Goal: Task Accomplishment & Management: Use online tool/utility

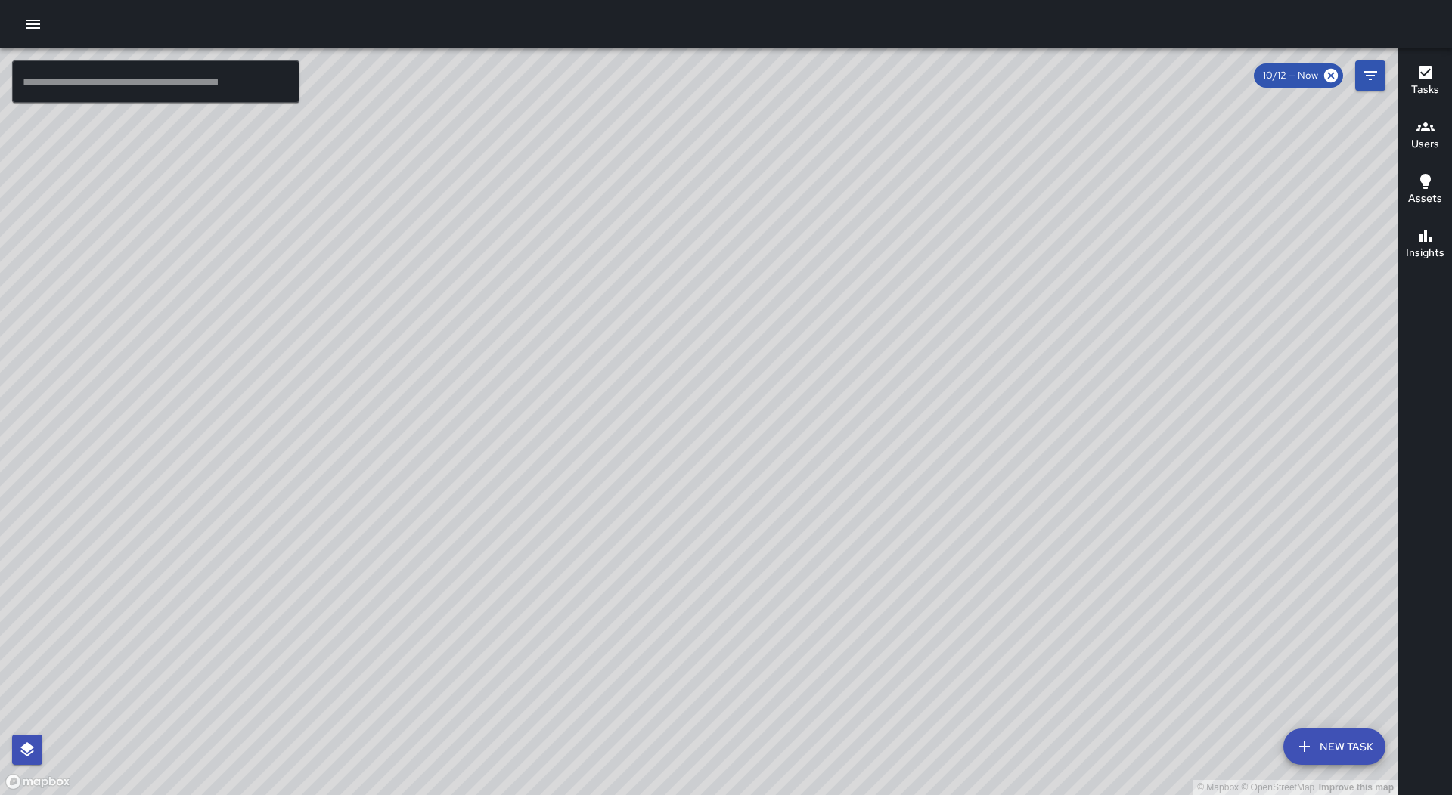
click at [33, 28] on icon "button" at bounding box center [33, 24] width 14 height 9
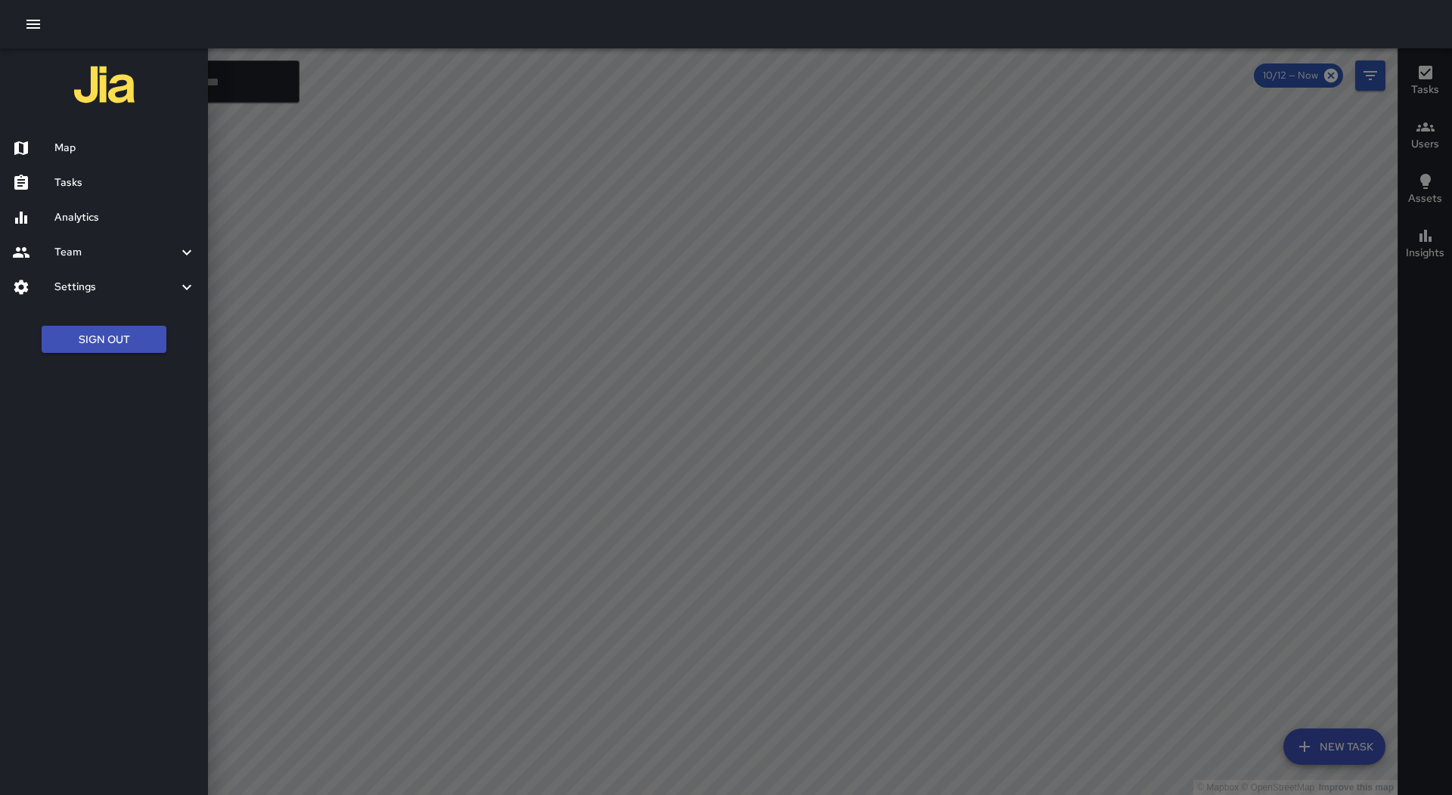
click at [126, 169] on div "Tasks" at bounding box center [104, 183] width 208 height 35
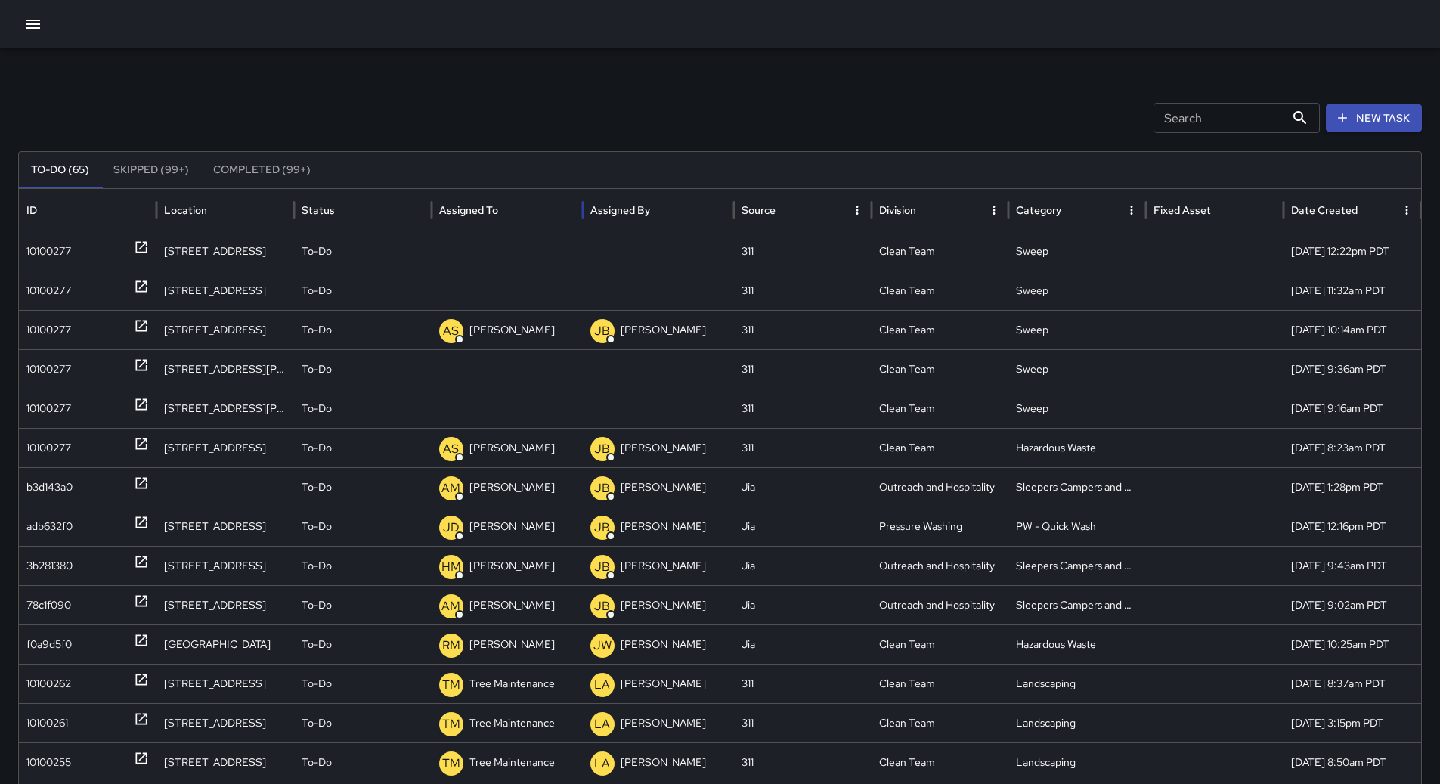
click at [500, 203] on div at bounding box center [500, 210] width 0 height 21
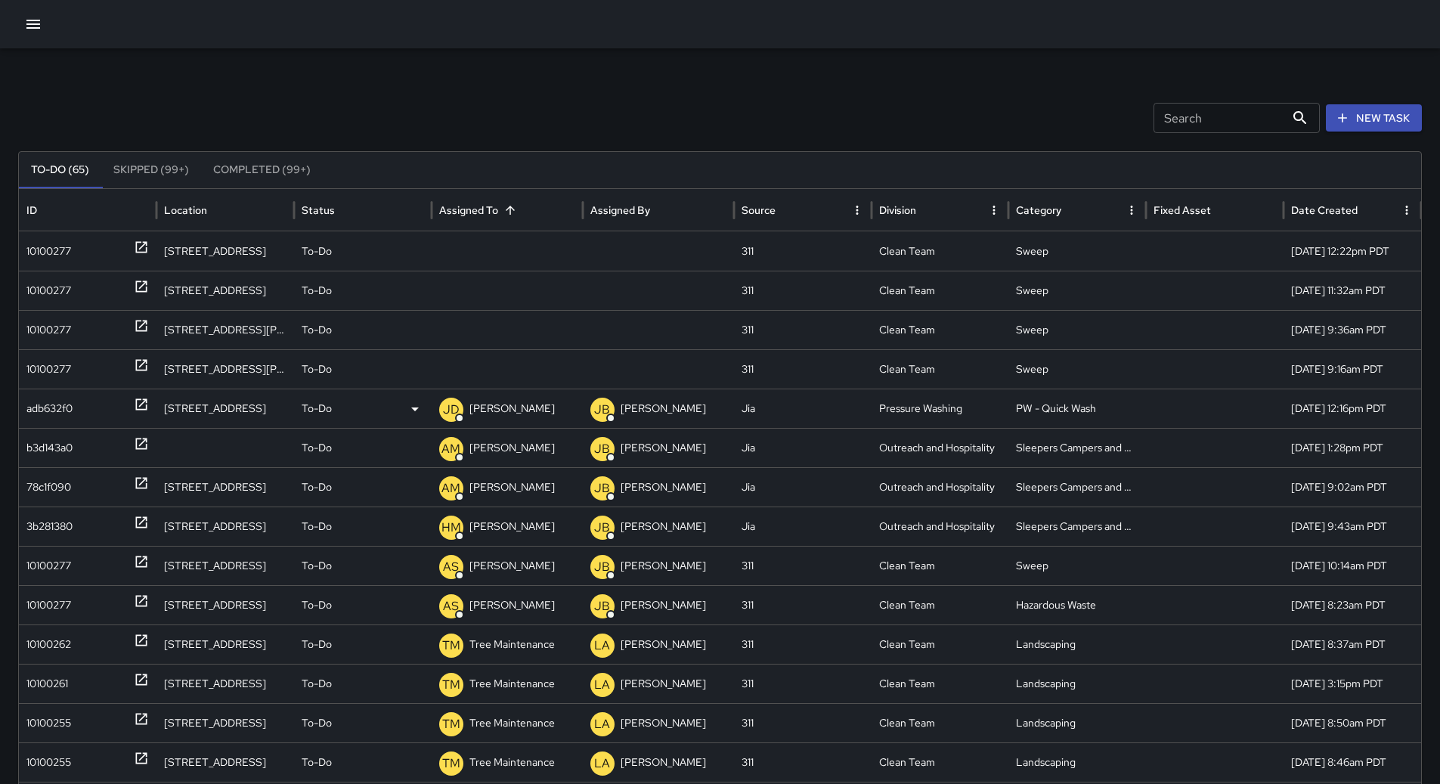
click at [81, 394] on div "adb632f0" at bounding box center [87, 408] width 122 height 39
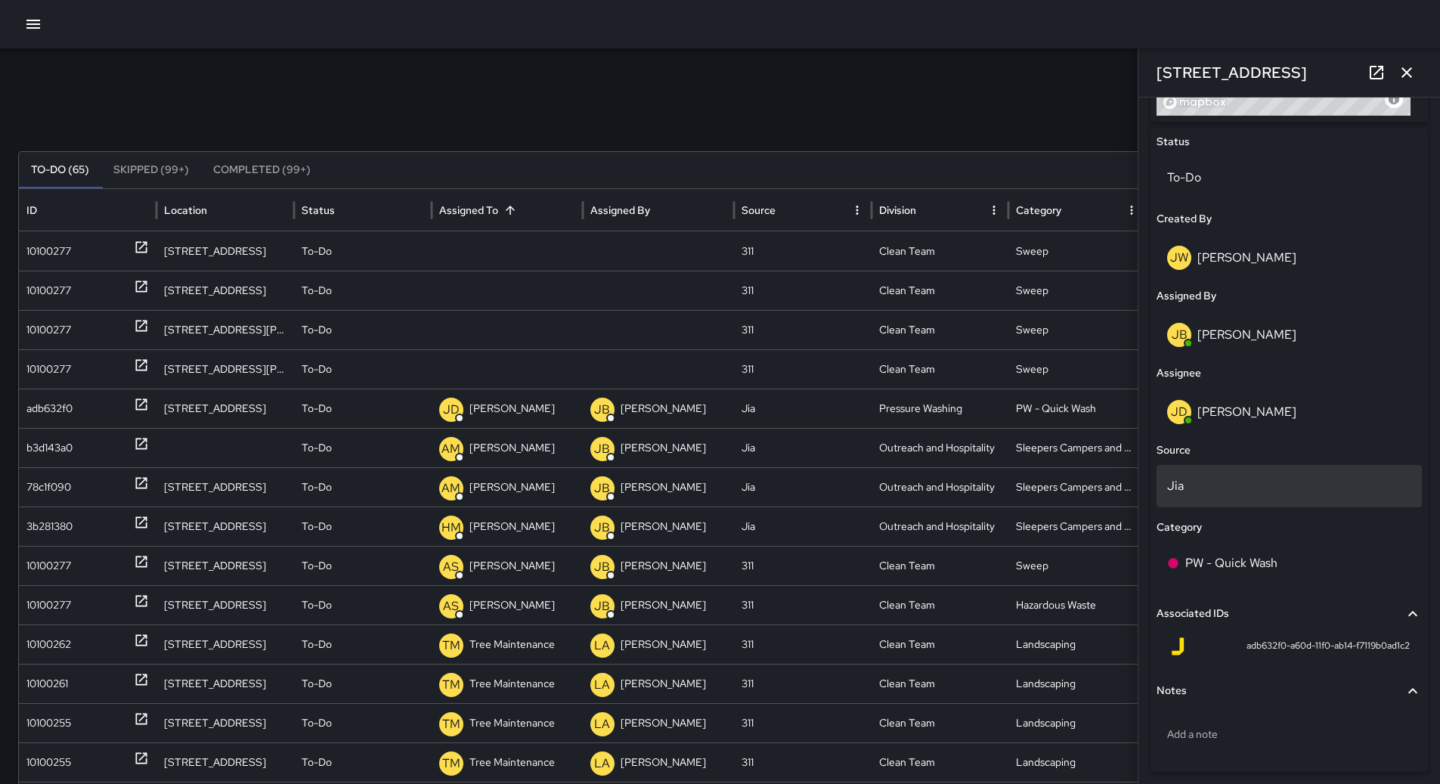
scroll to position [730, 0]
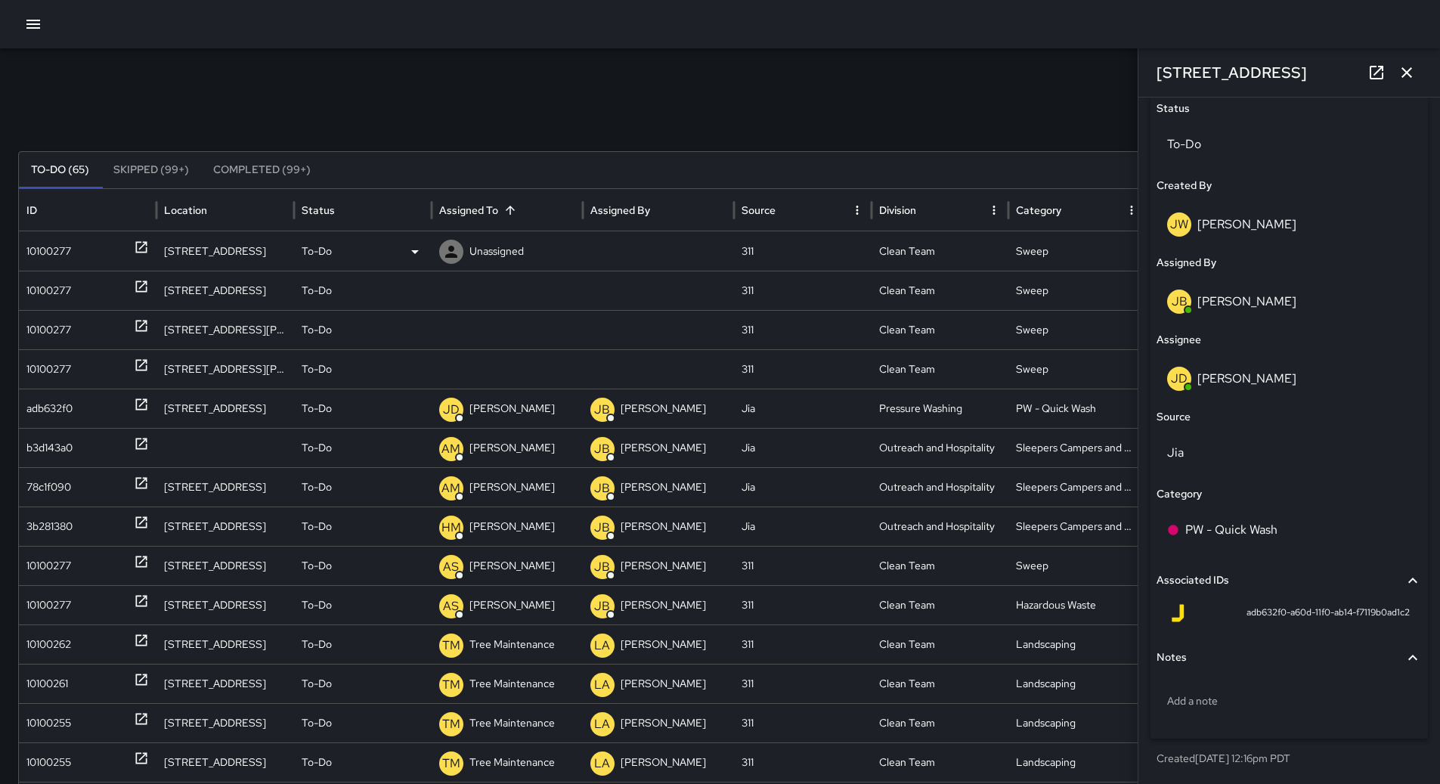
click at [91, 258] on div "10100277" at bounding box center [87, 251] width 122 height 39
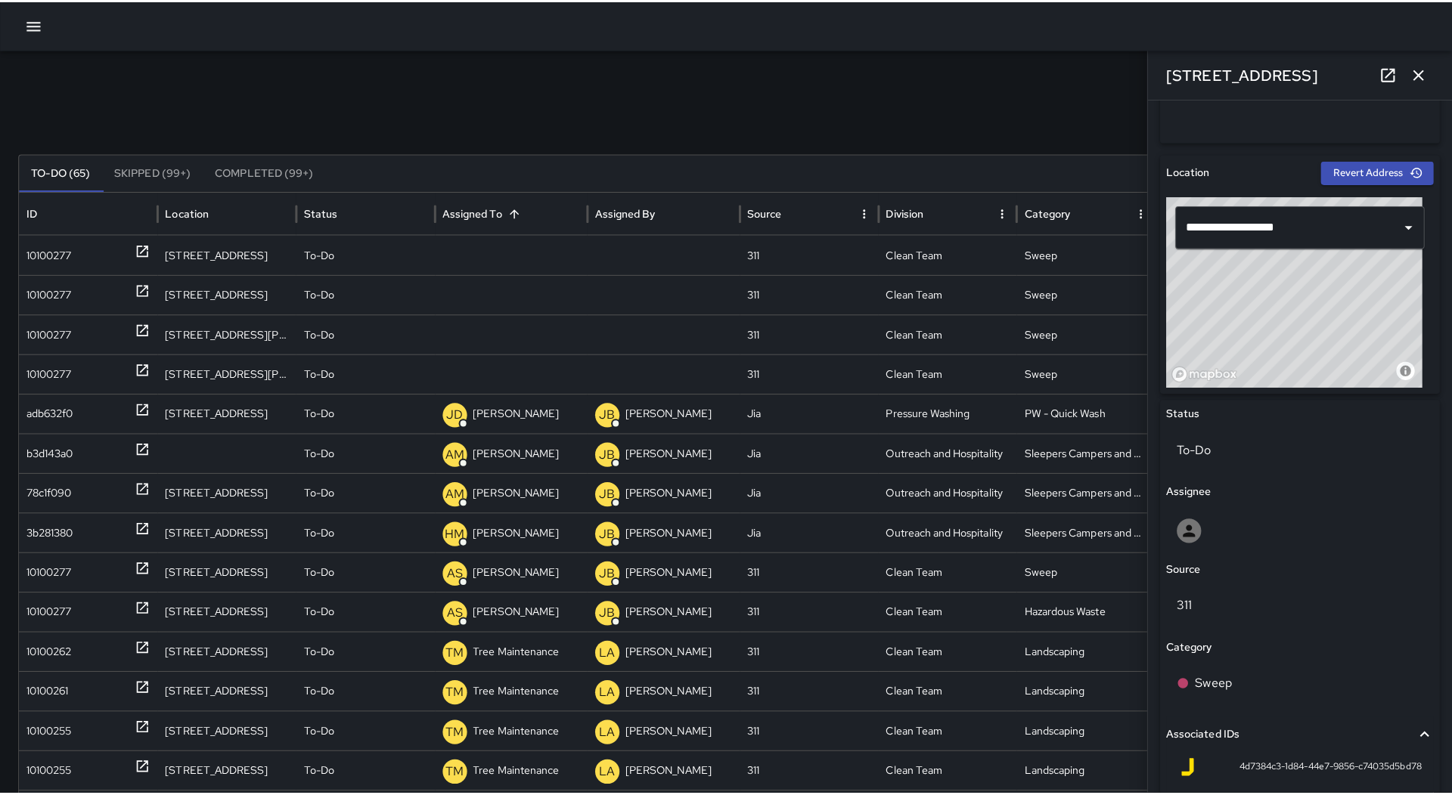
scroll to position [636, 0]
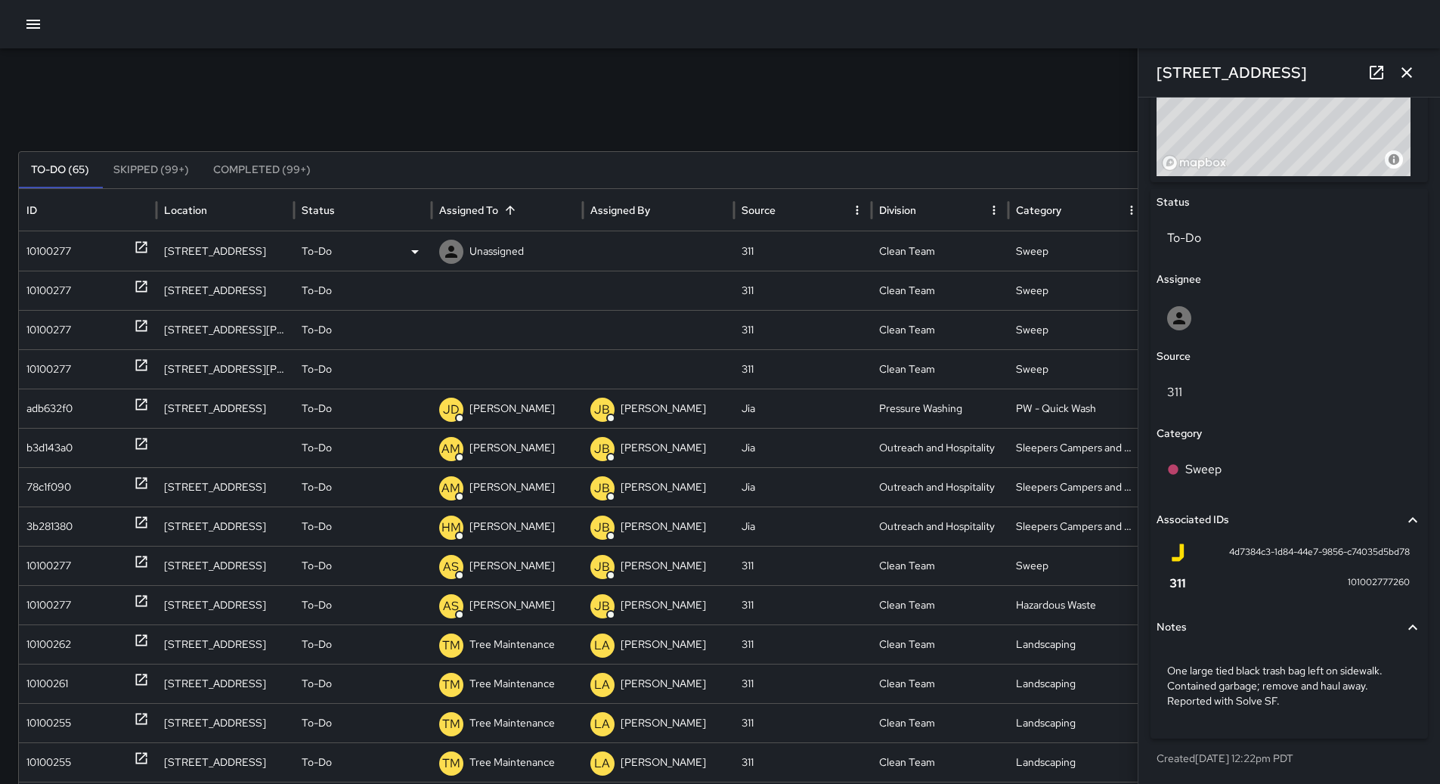
click at [393, 235] on div "To-Do" at bounding box center [363, 251] width 122 height 39
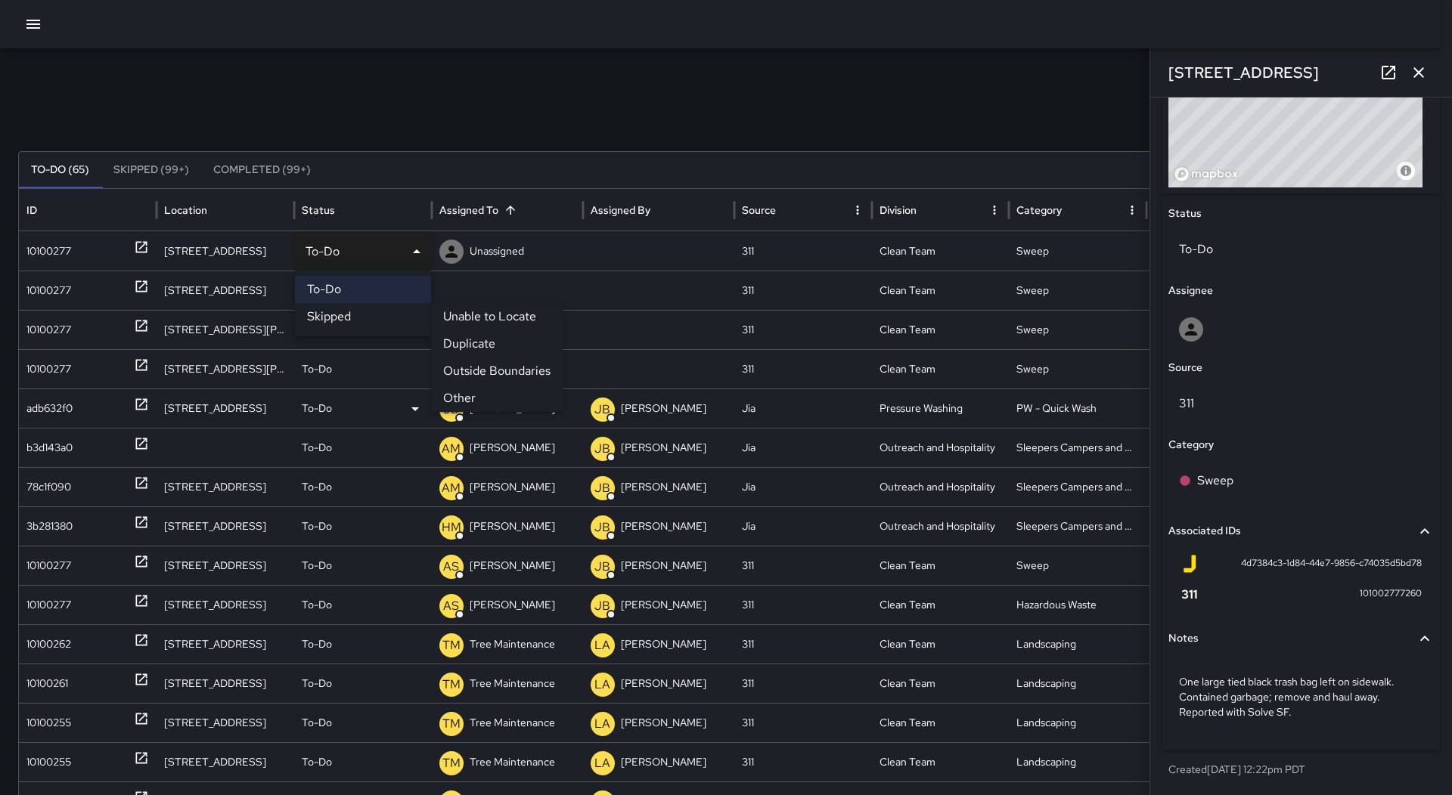
click at [473, 400] on li "Other" at bounding box center [497, 398] width 132 height 27
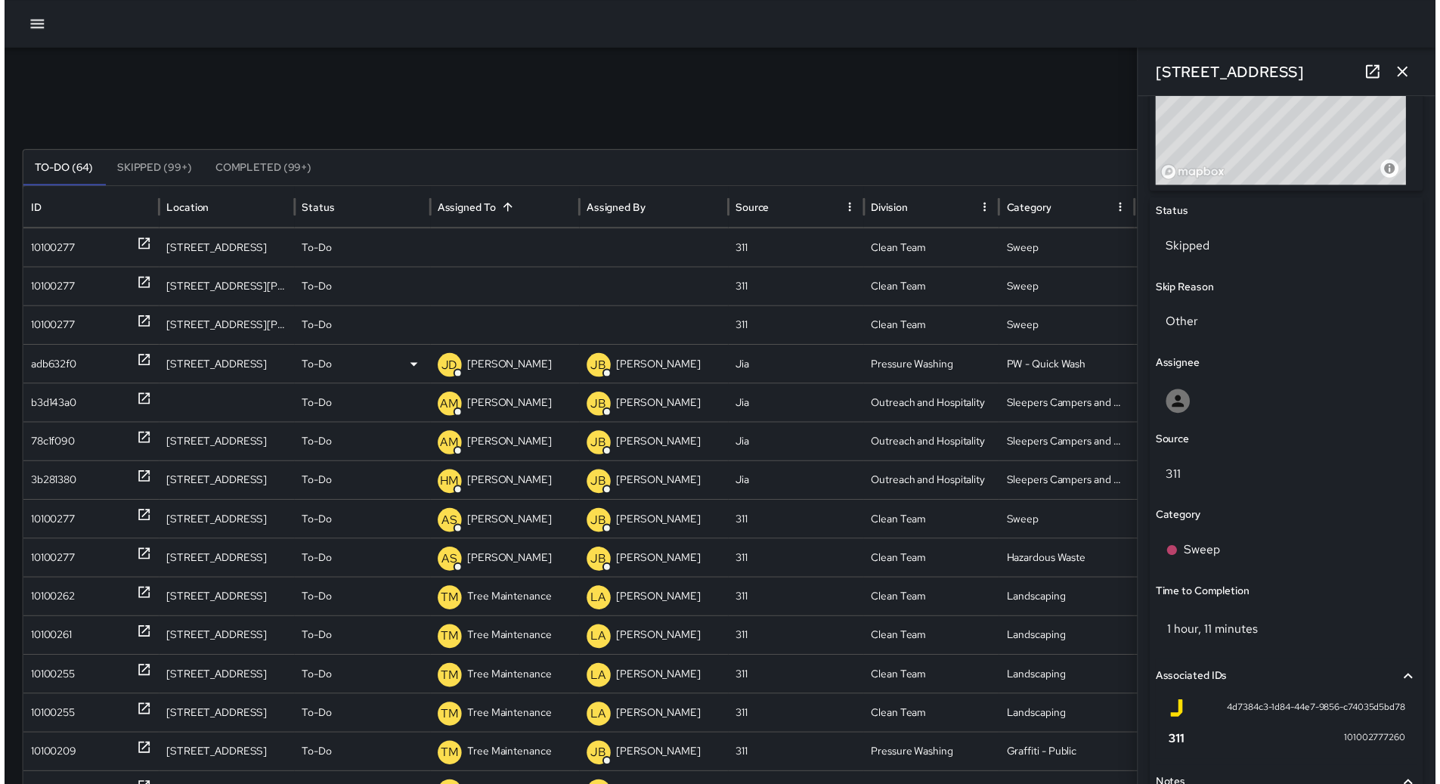
scroll to position [636, 0]
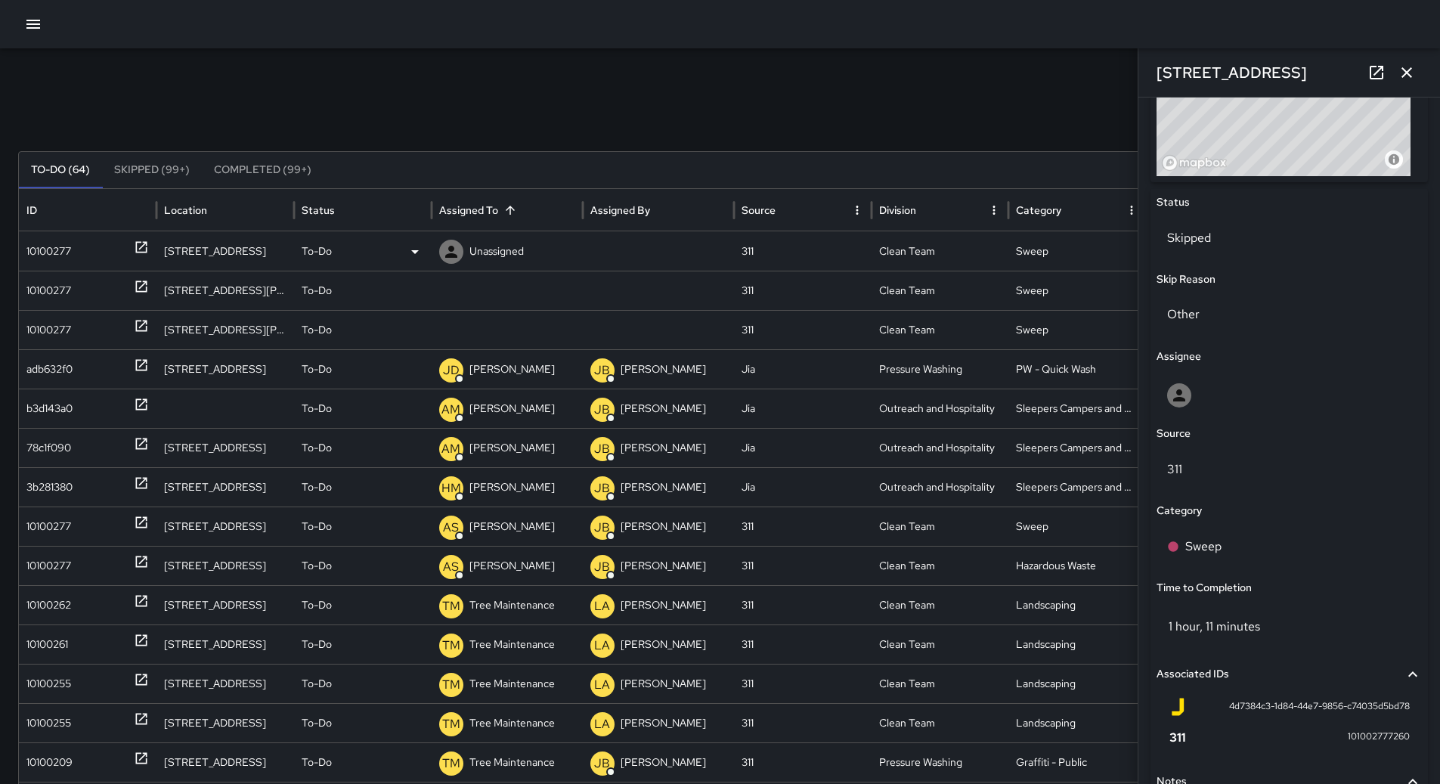
click at [95, 257] on div "10100277" at bounding box center [87, 251] width 122 height 39
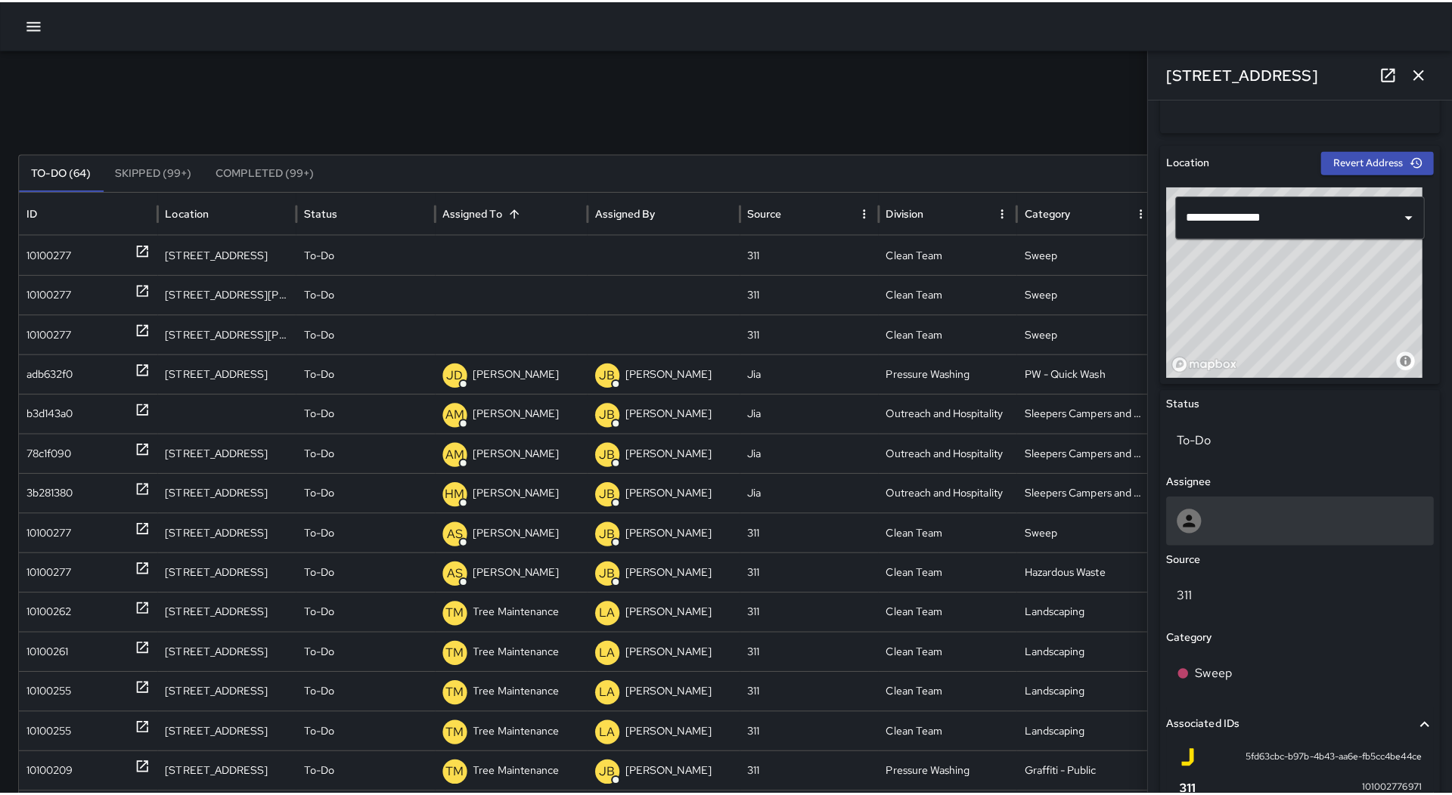
scroll to position [605, 0]
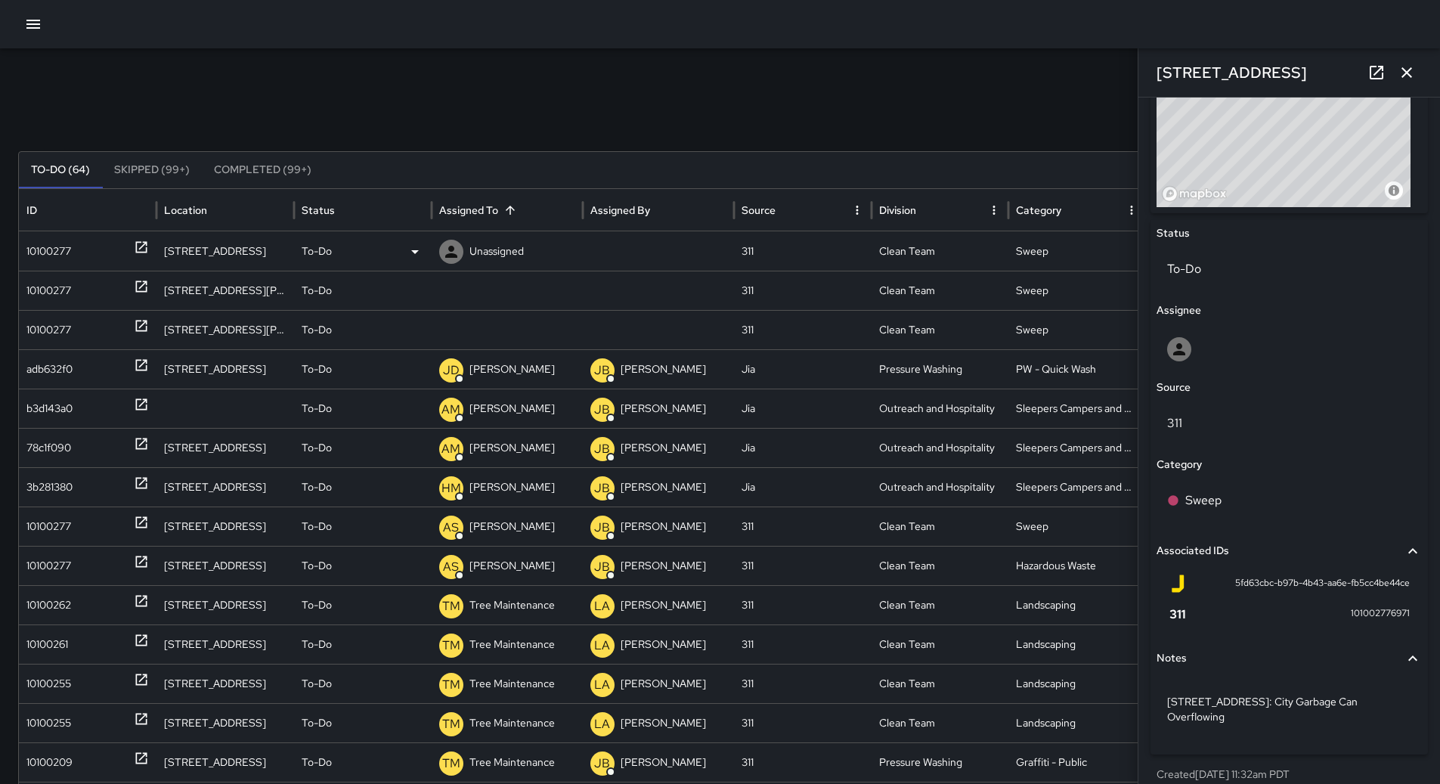
click at [400, 248] on div "To-Do" at bounding box center [363, 251] width 122 height 39
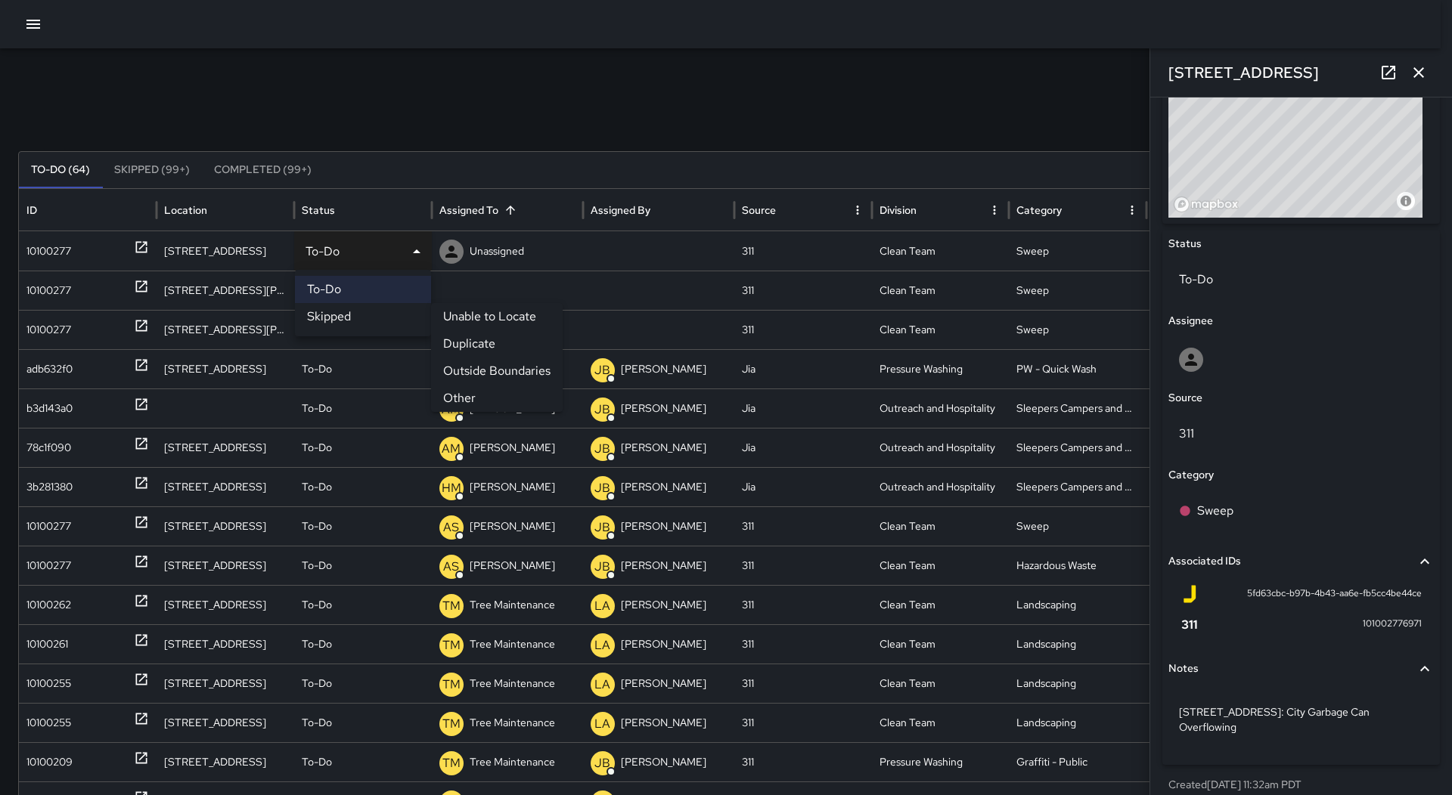
click at [460, 392] on li "Other" at bounding box center [497, 398] width 132 height 27
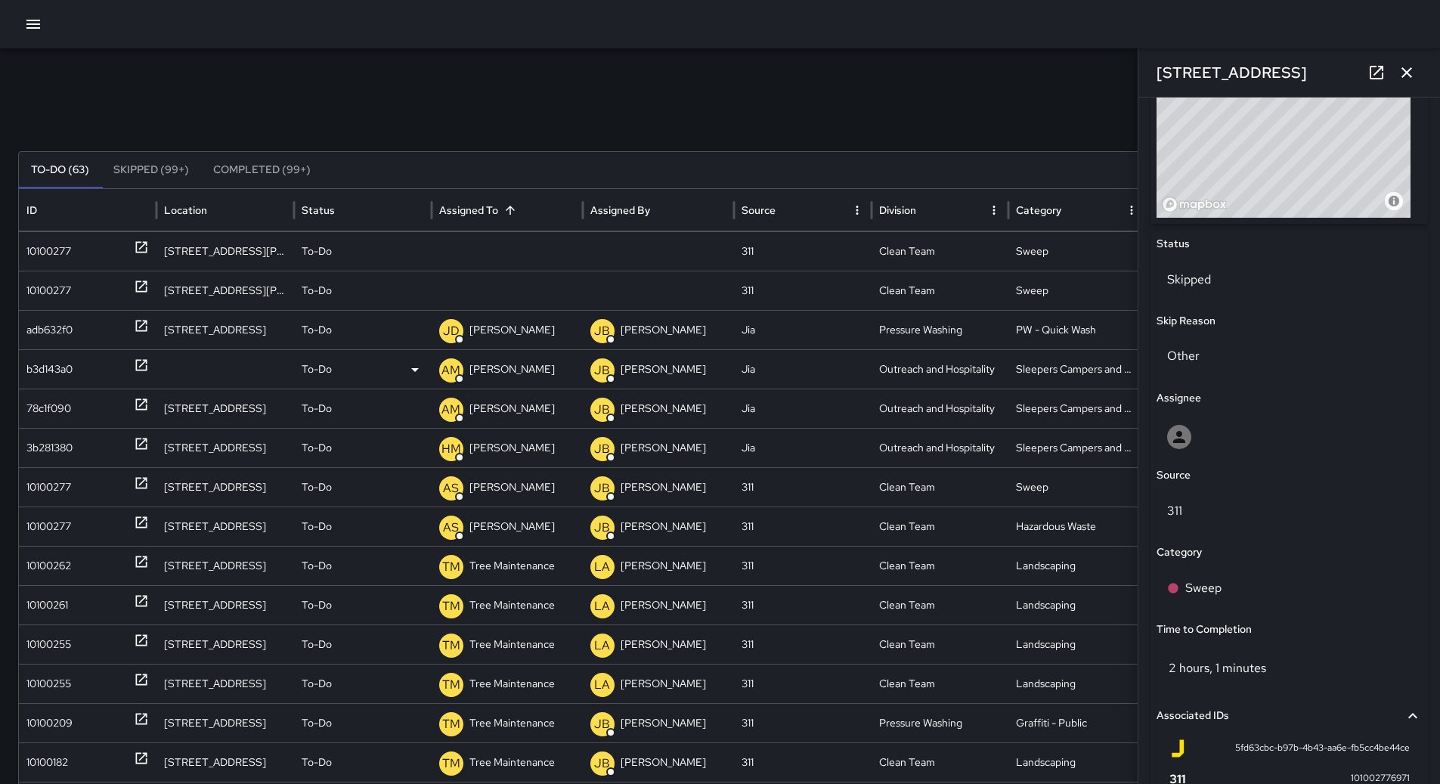
scroll to position [605, 0]
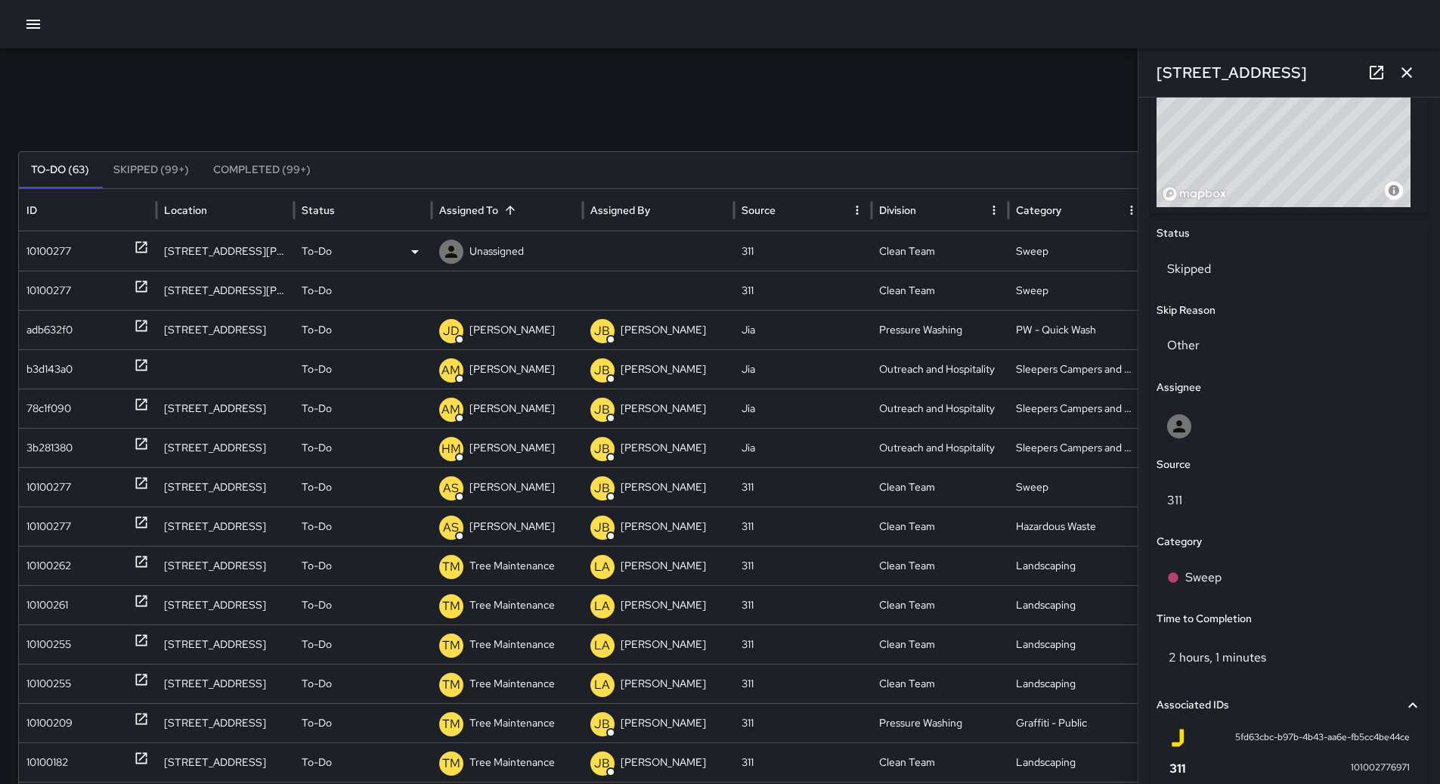
drag, startPoint x: 71, startPoint y: 246, endPoint x: 154, endPoint y: 246, distance: 83.2
click at [71, 246] on div "10100277" at bounding box center [48, 251] width 45 height 39
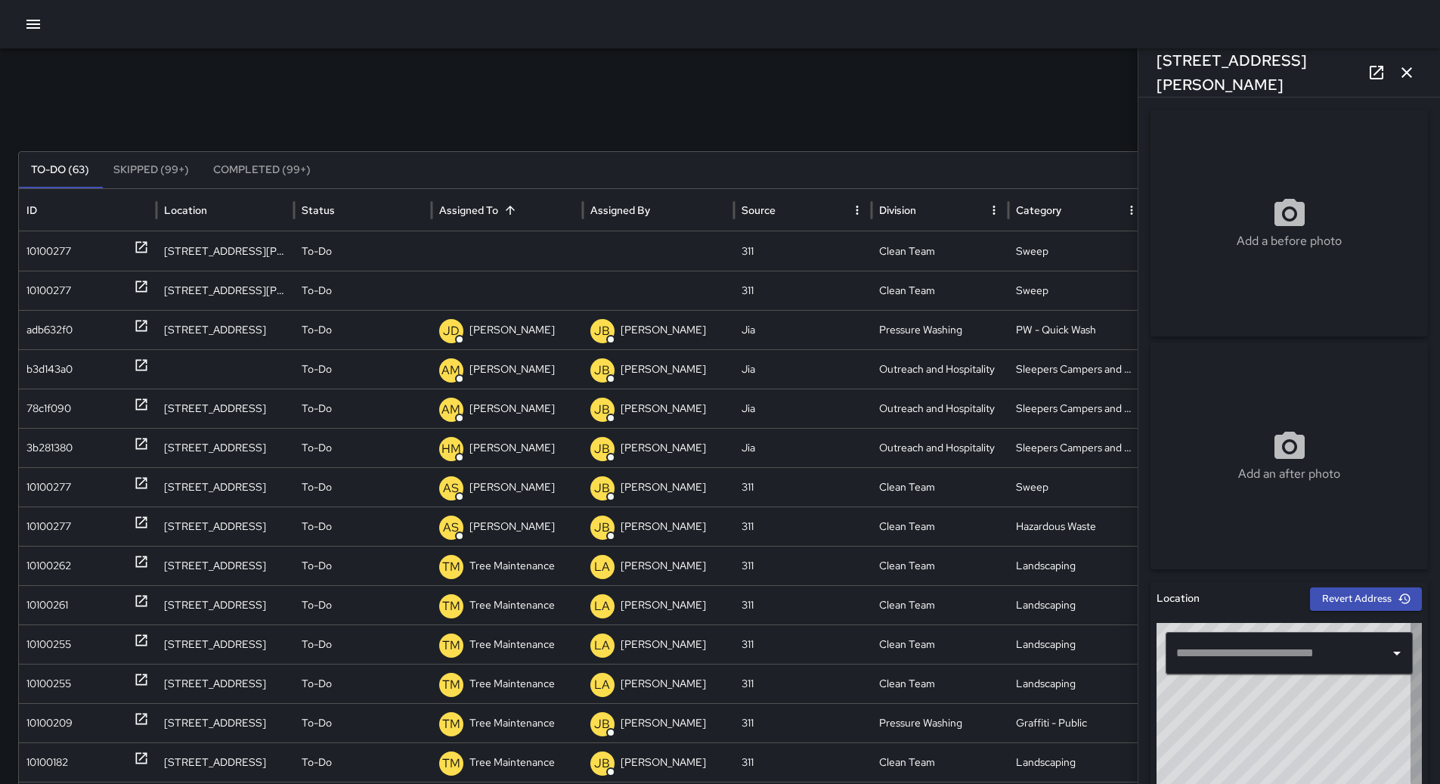
type input "**********"
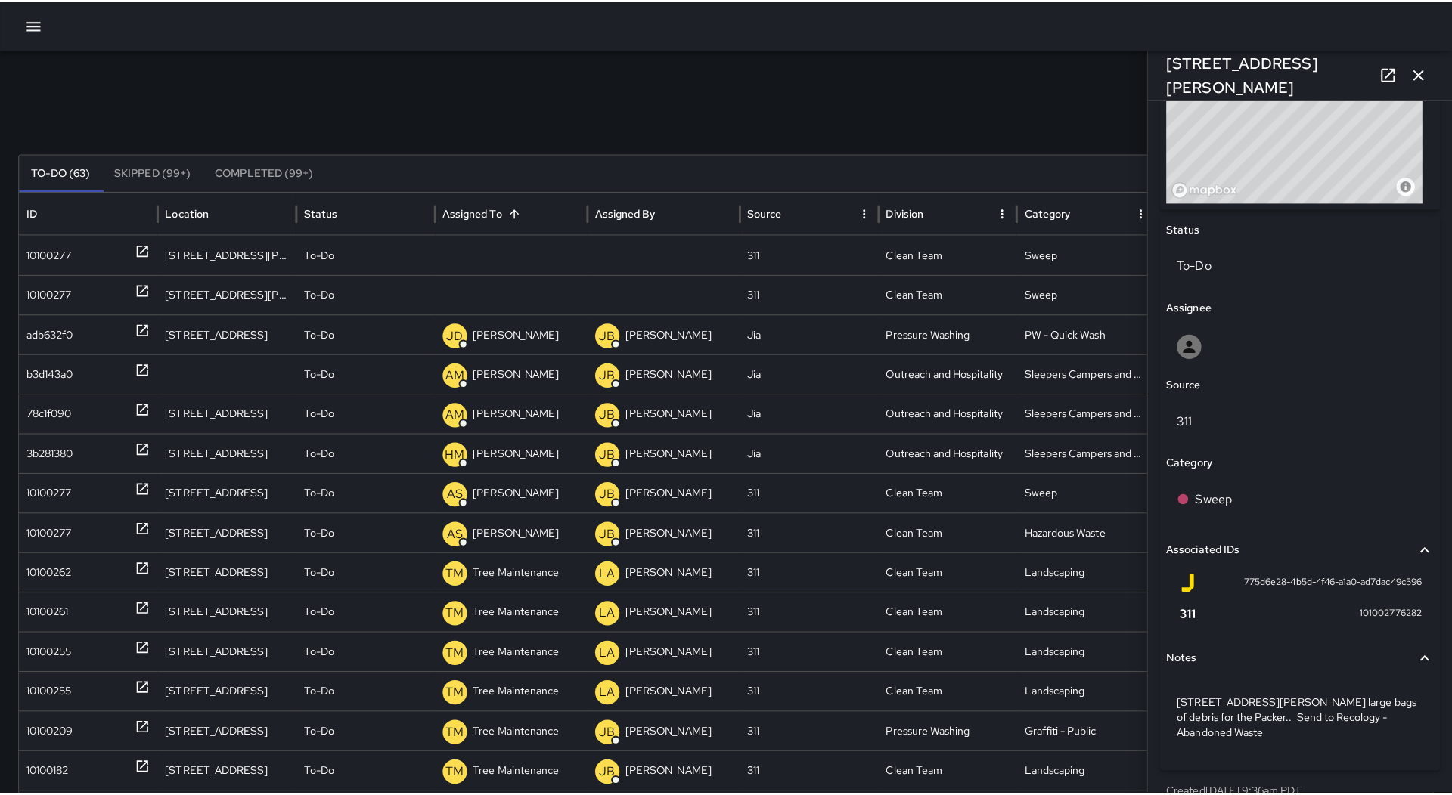
scroll to position [621, 0]
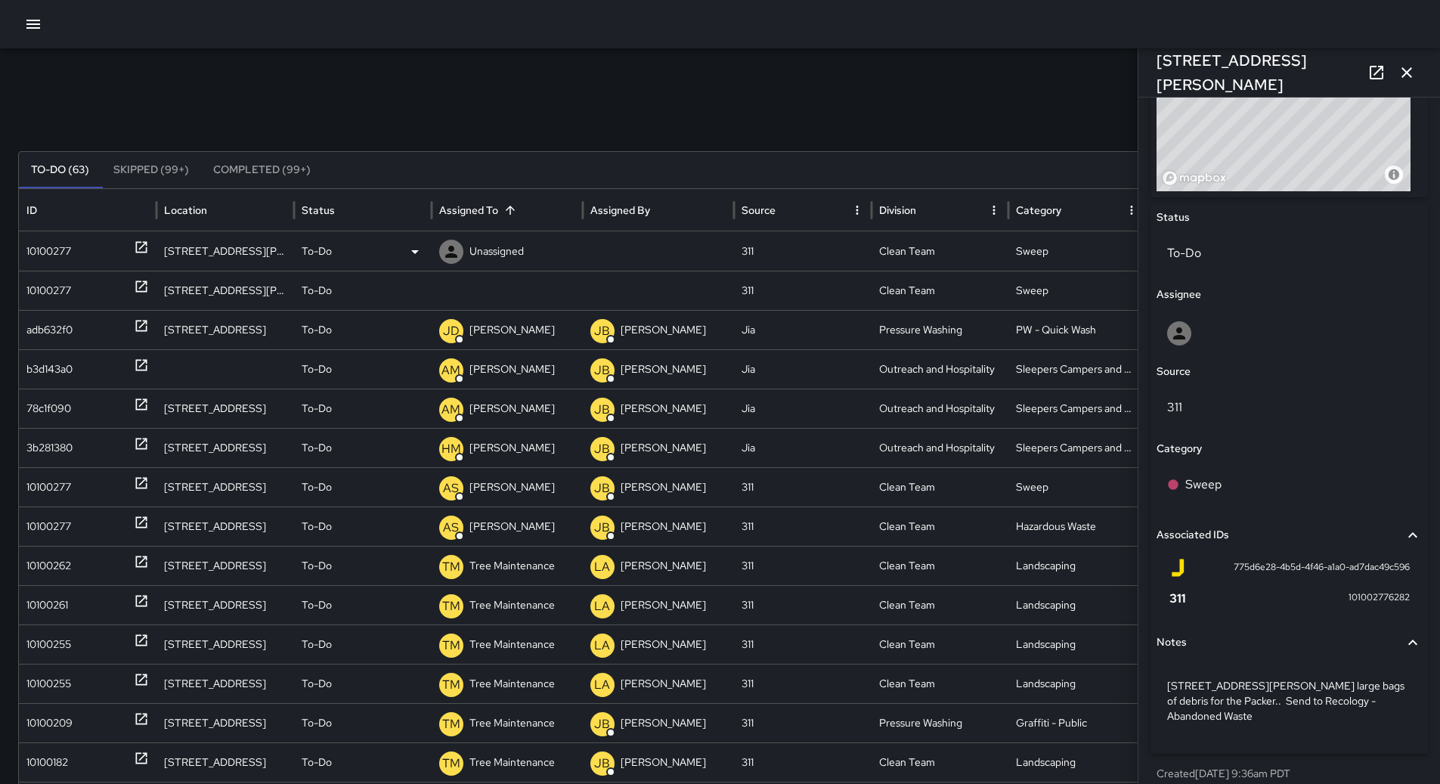
click at [395, 245] on div "To-Do" at bounding box center [363, 251] width 122 height 39
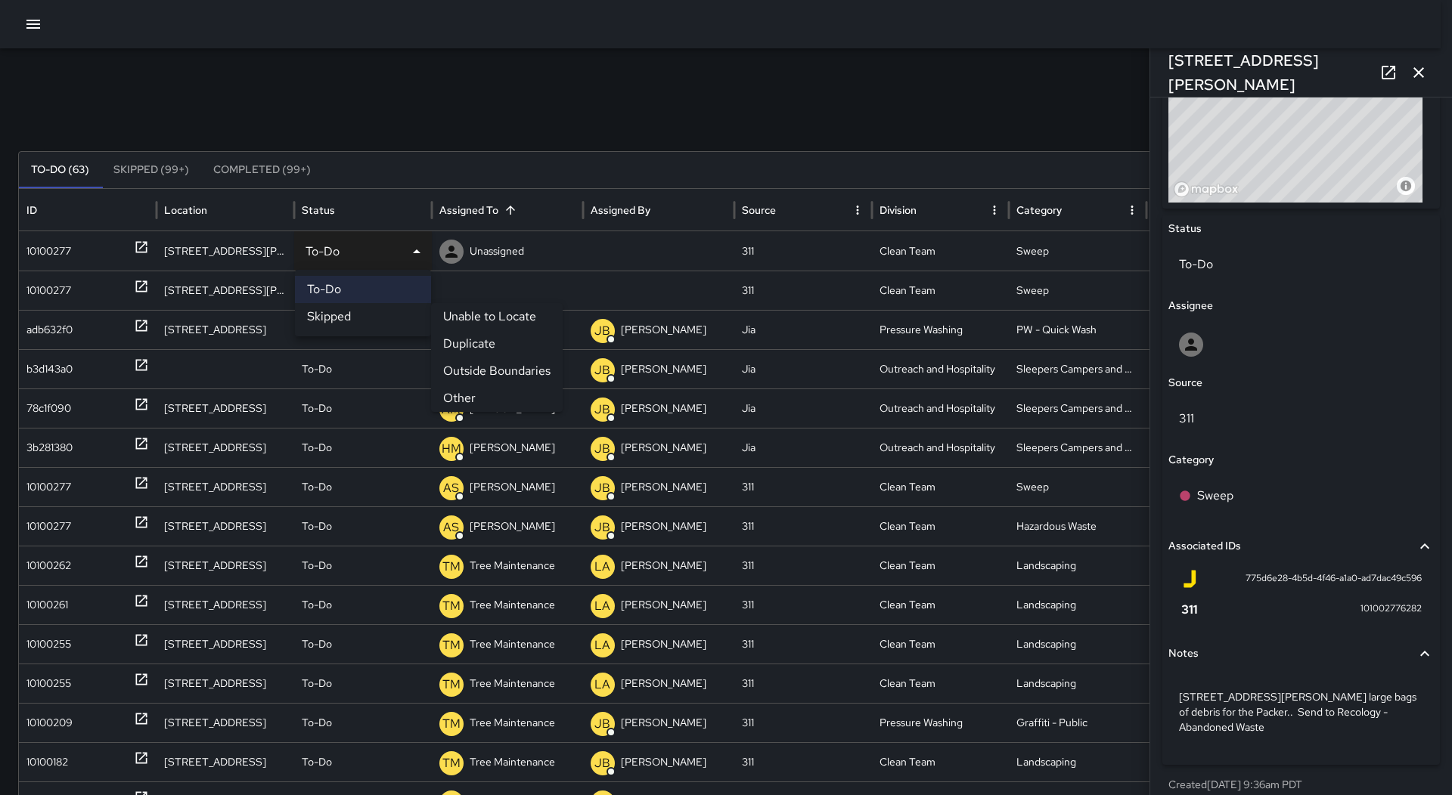
click at [474, 392] on li "Other" at bounding box center [497, 398] width 132 height 27
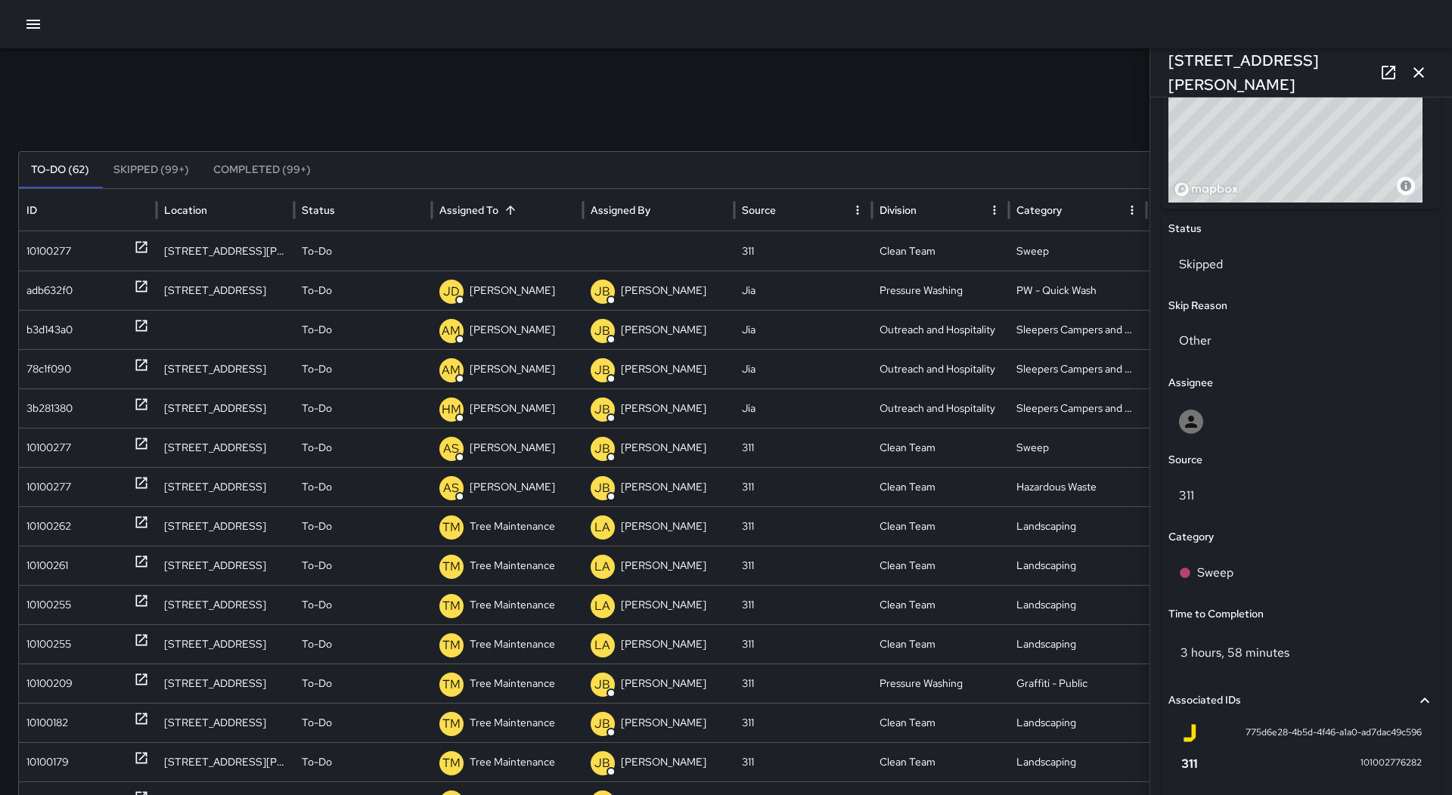
scroll to position [621, 0]
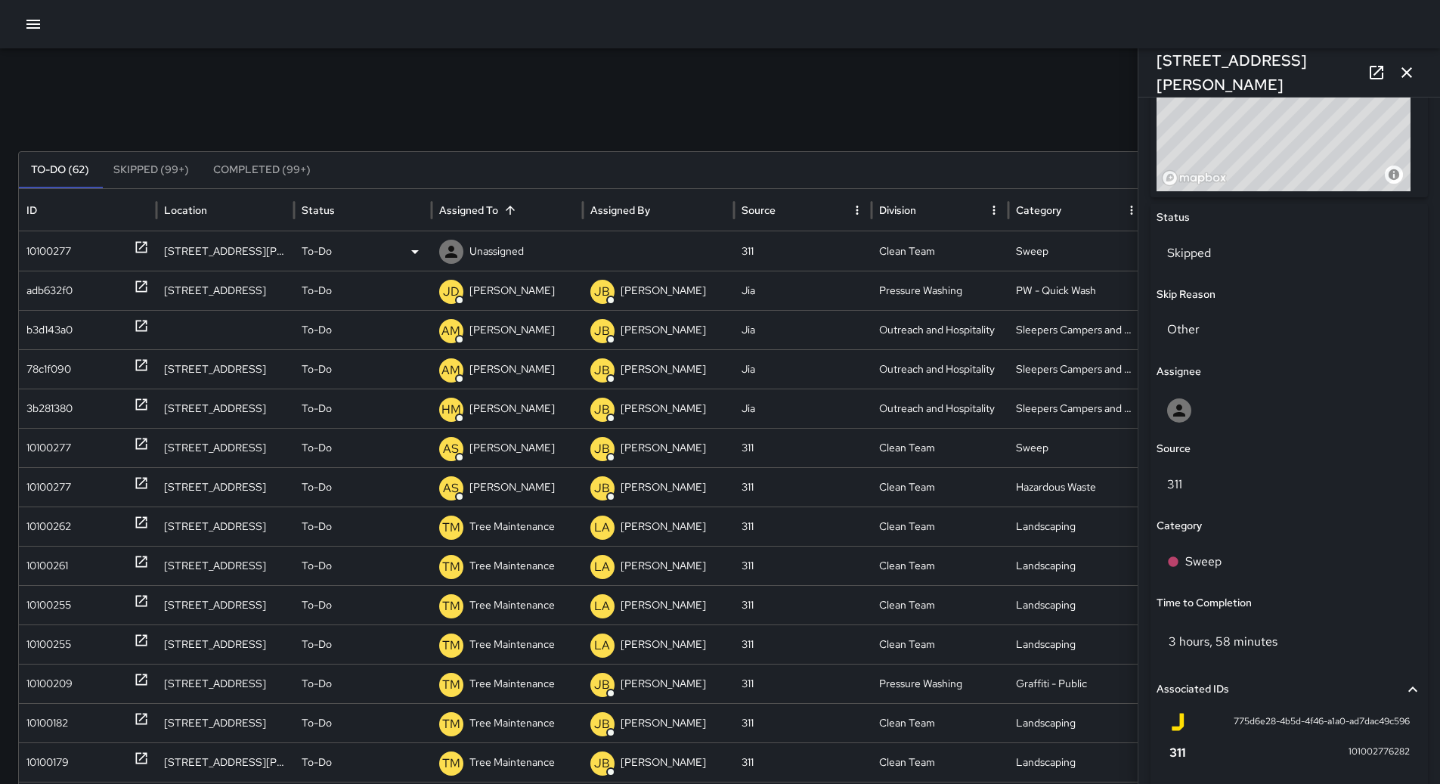
drag, startPoint x: 71, startPoint y: 251, endPoint x: 724, endPoint y: 339, distance: 659.1
click at [73, 251] on div "10100277" at bounding box center [87, 251] width 122 height 39
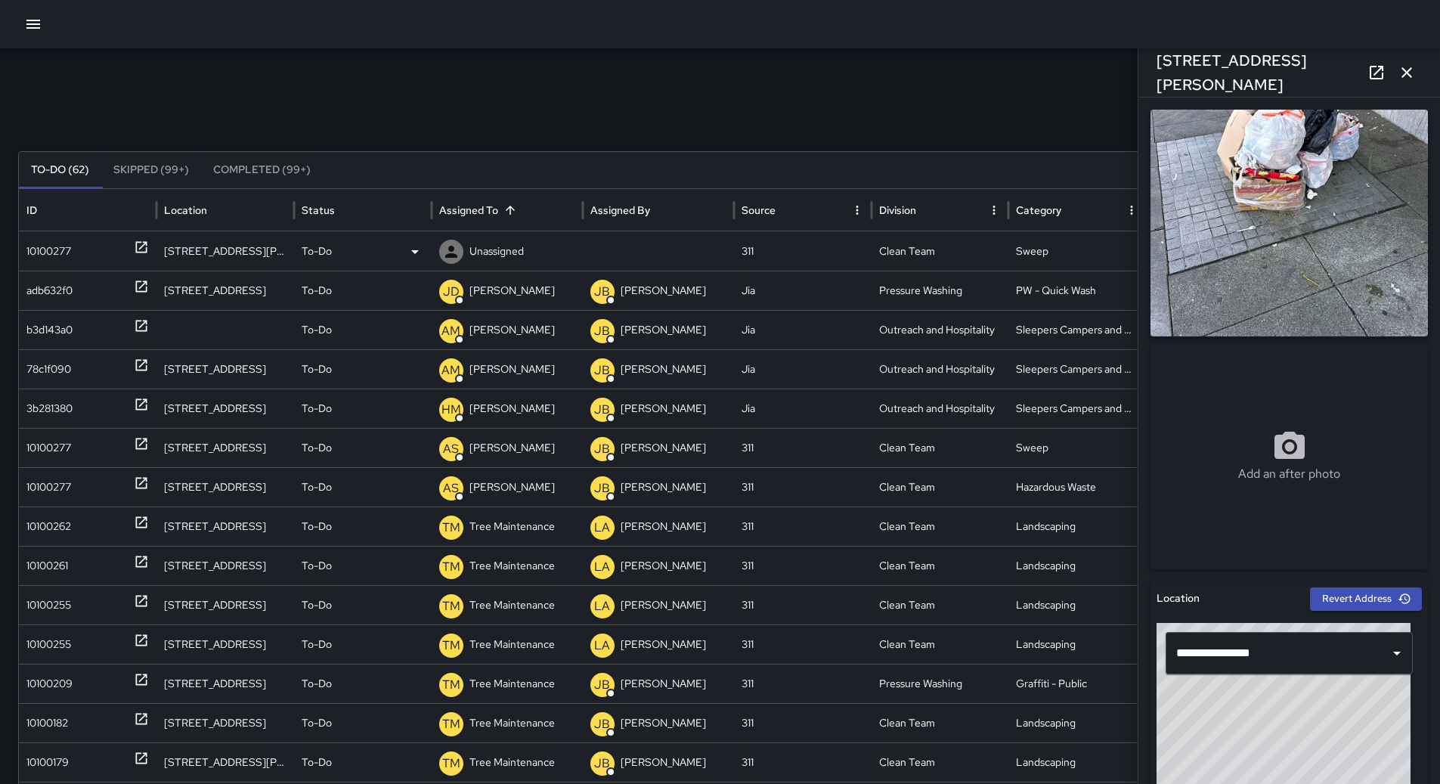
click at [415, 253] on icon at bounding box center [415, 252] width 8 height 4
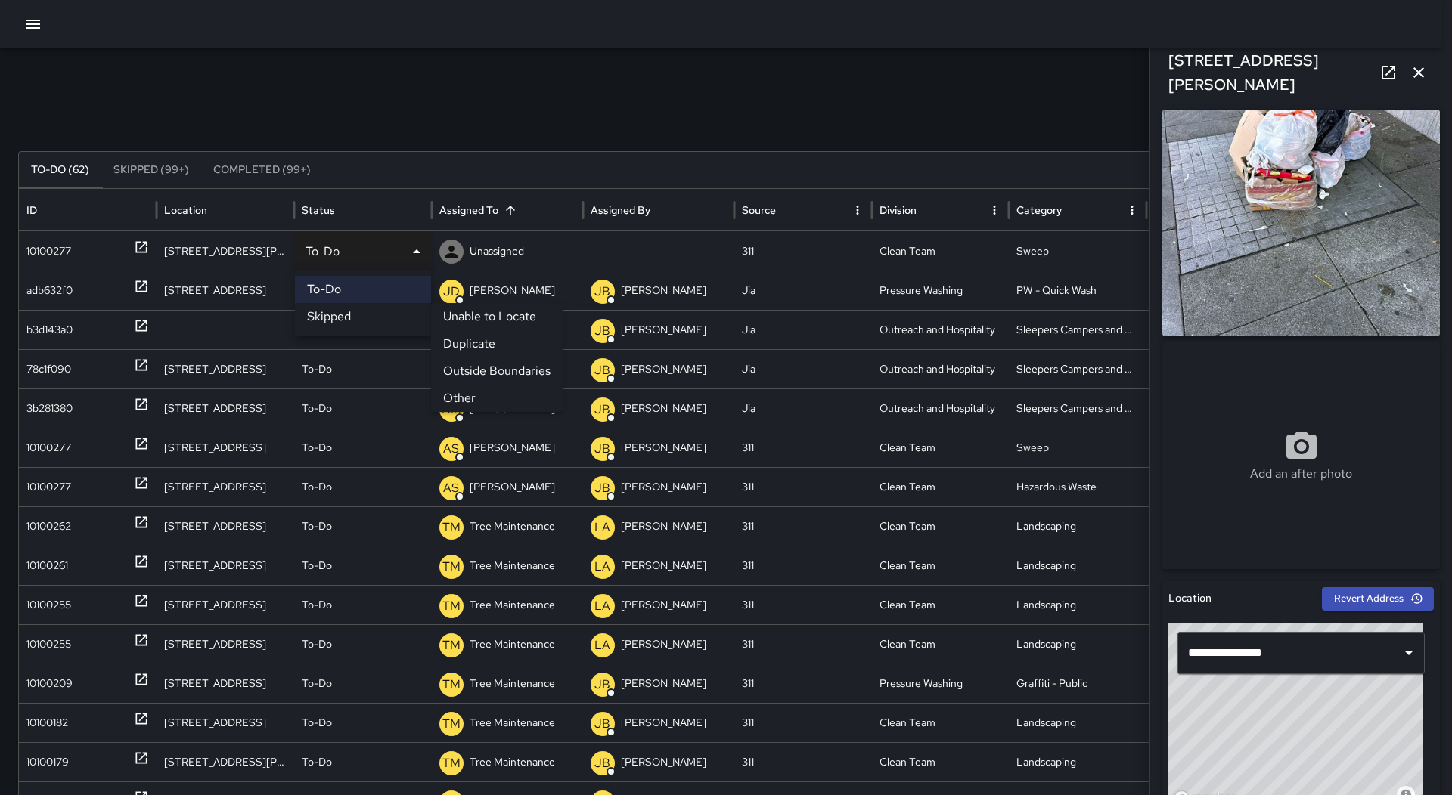
click at [480, 392] on li "Other" at bounding box center [497, 398] width 132 height 27
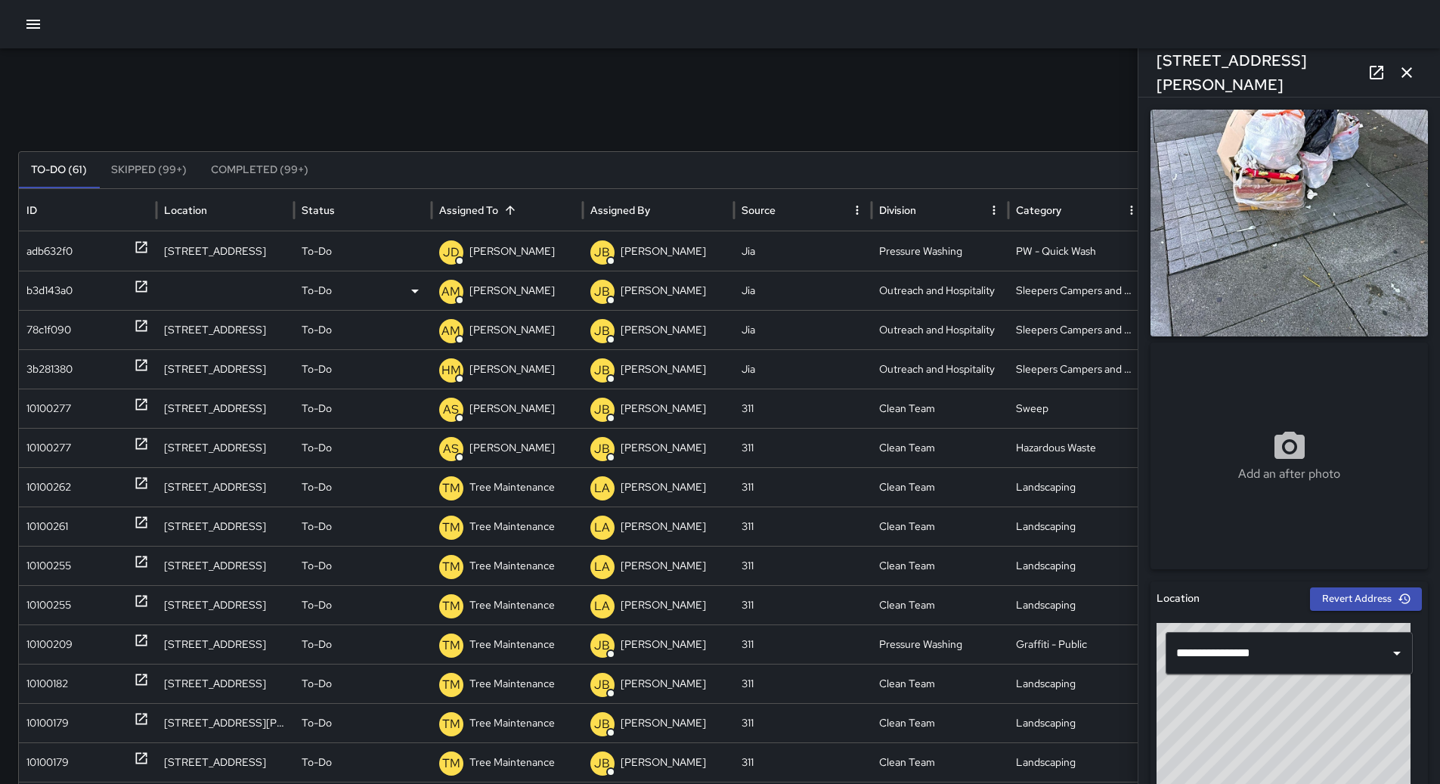
click at [74, 281] on div "b3d143a0" at bounding box center [87, 290] width 122 height 39
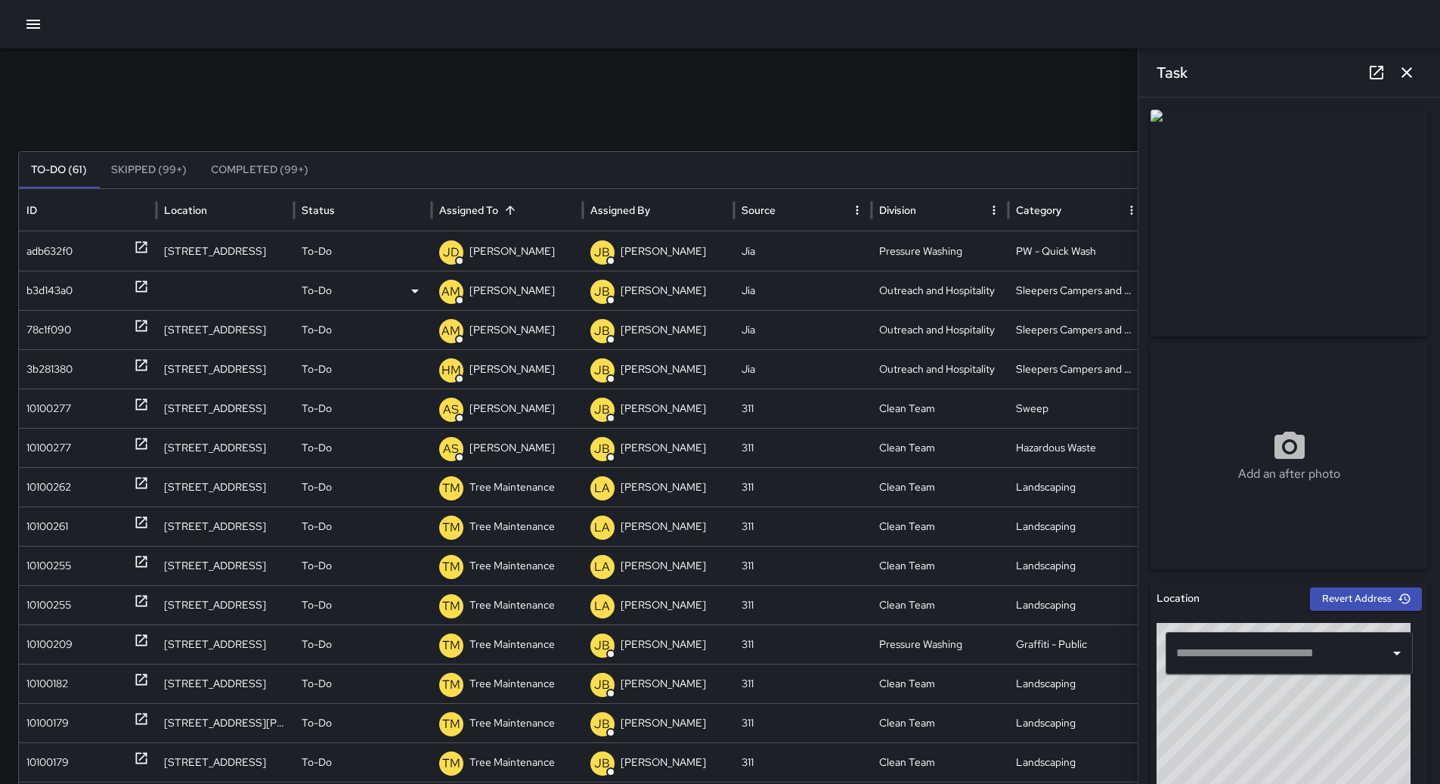
click at [499, 295] on p "[PERSON_NAME]" at bounding box center [511, 290] width 85 height 39
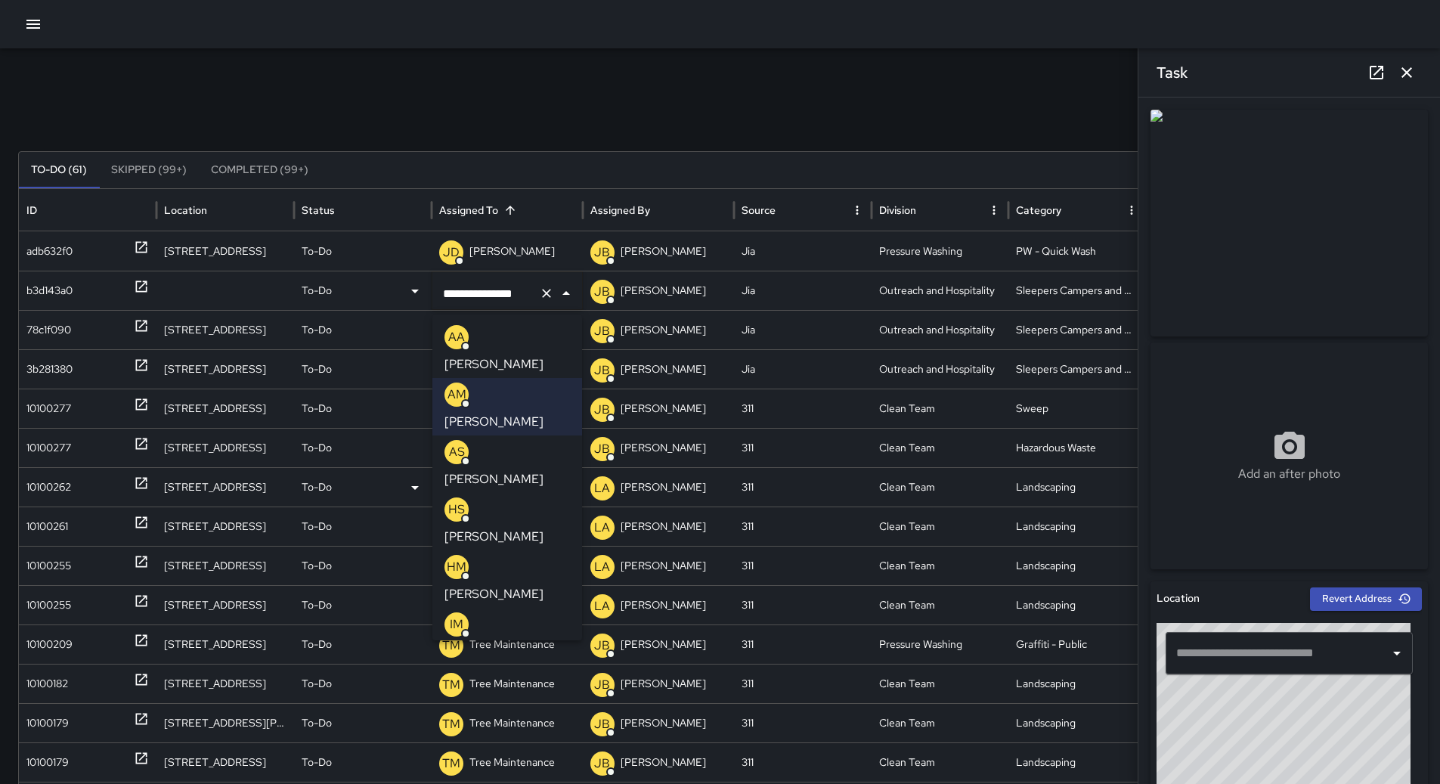
click at [503, 555] on div "HM [PERSON_NAME]" at bounding box center [507, 579] width 125 height 48
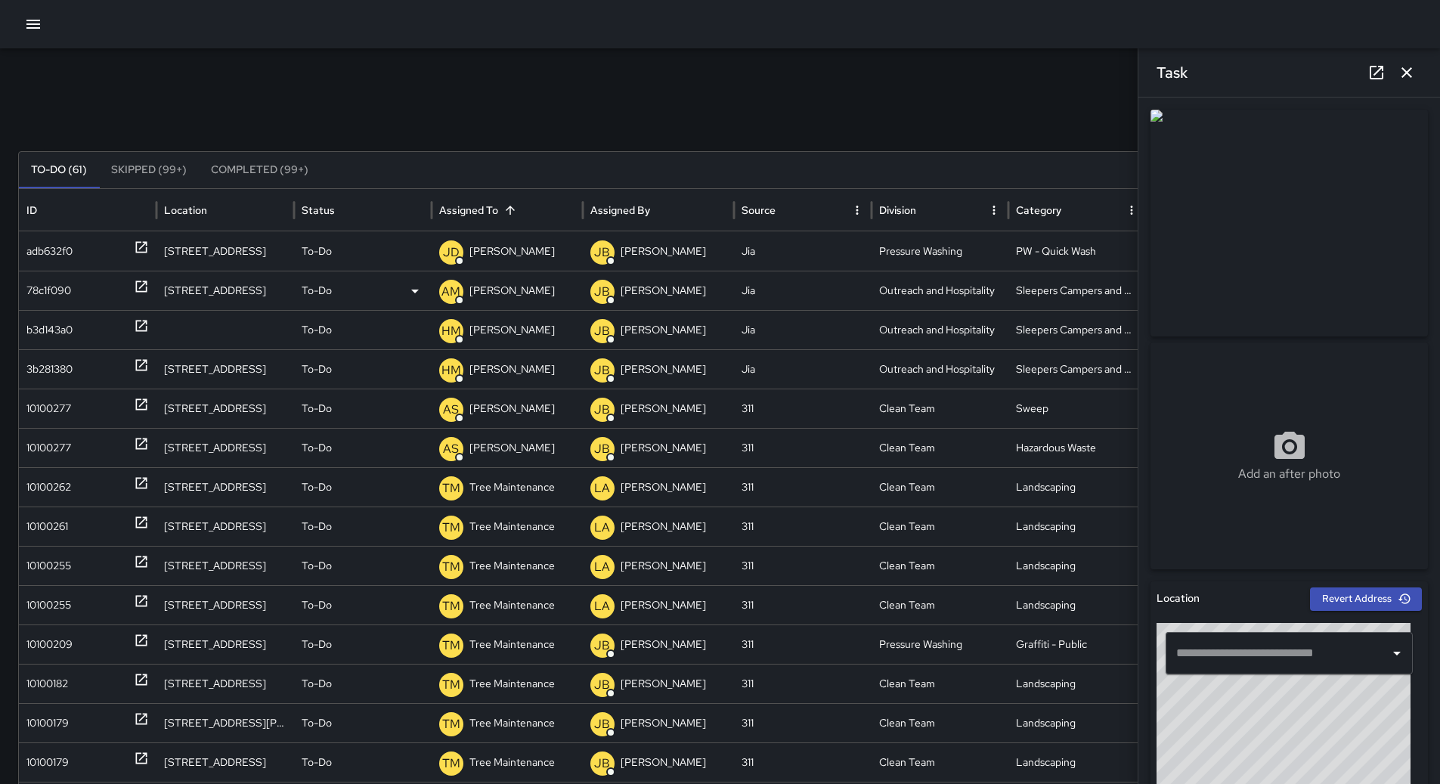
click at [519, 293] on p "[PERSON_NAME]" at bounding box center [511, 290] width 85 height 39
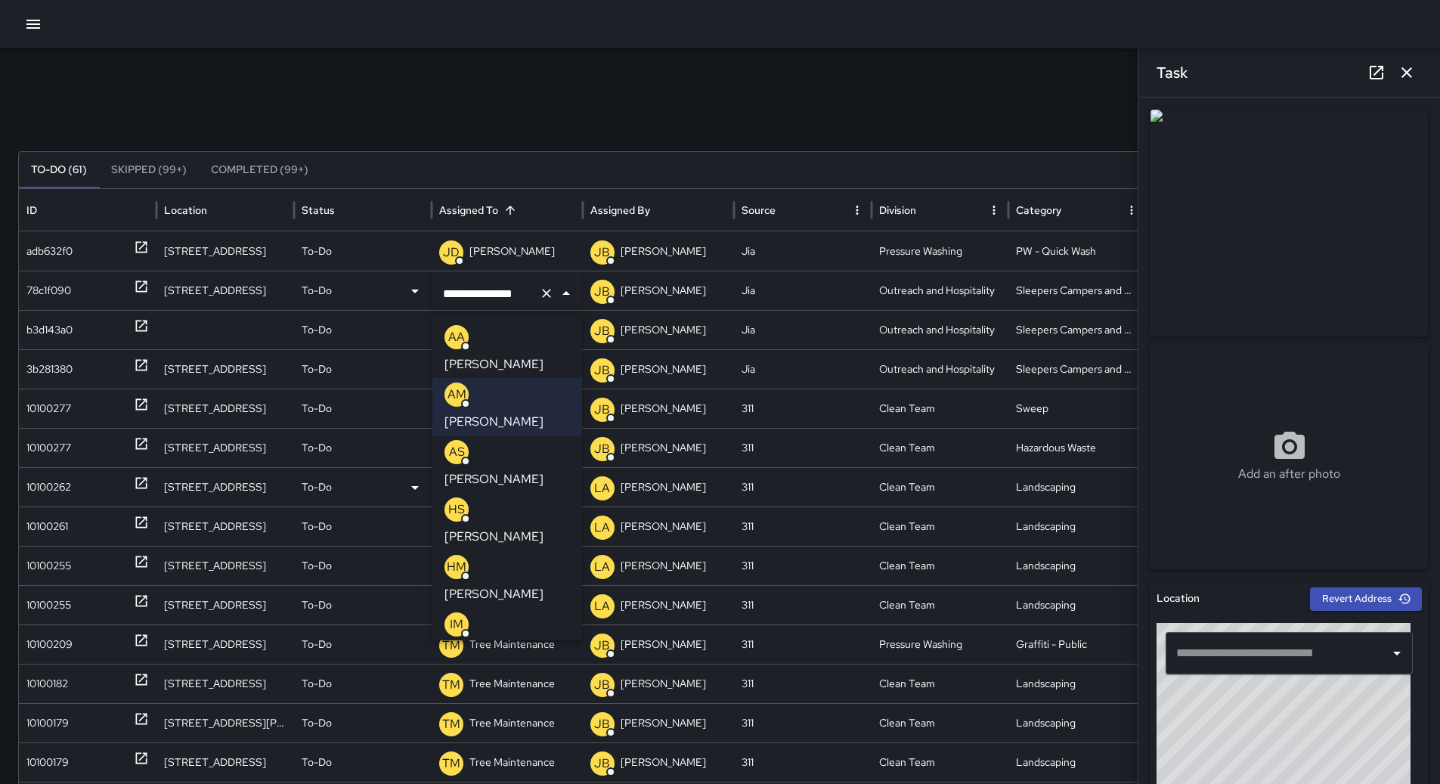
click at [513, 585] on p "[PERSON_NAME]" at bounding box center [494, 594] width 99 height 18
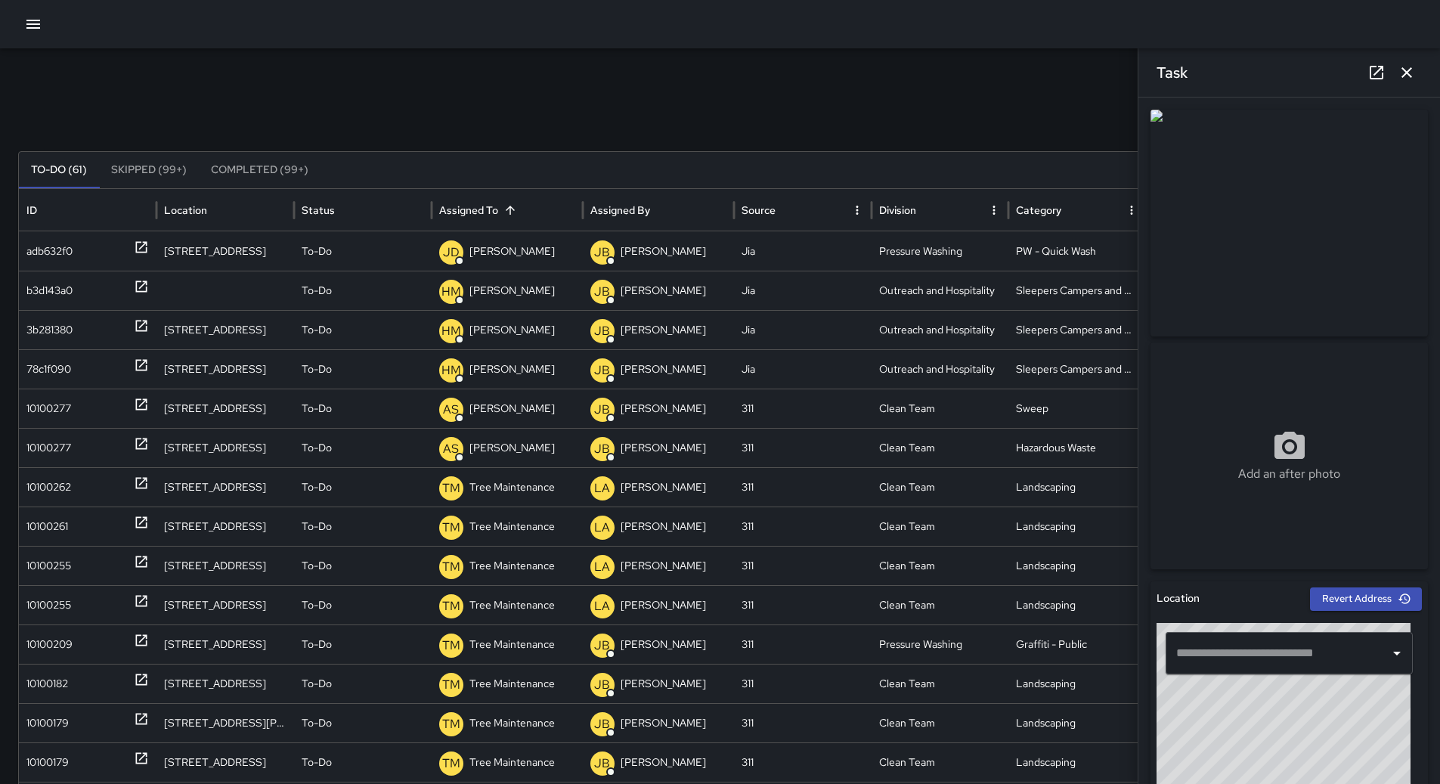
click at [1409, 73] on icon "button" at bounding box center [1407, 73] width 18 height 18
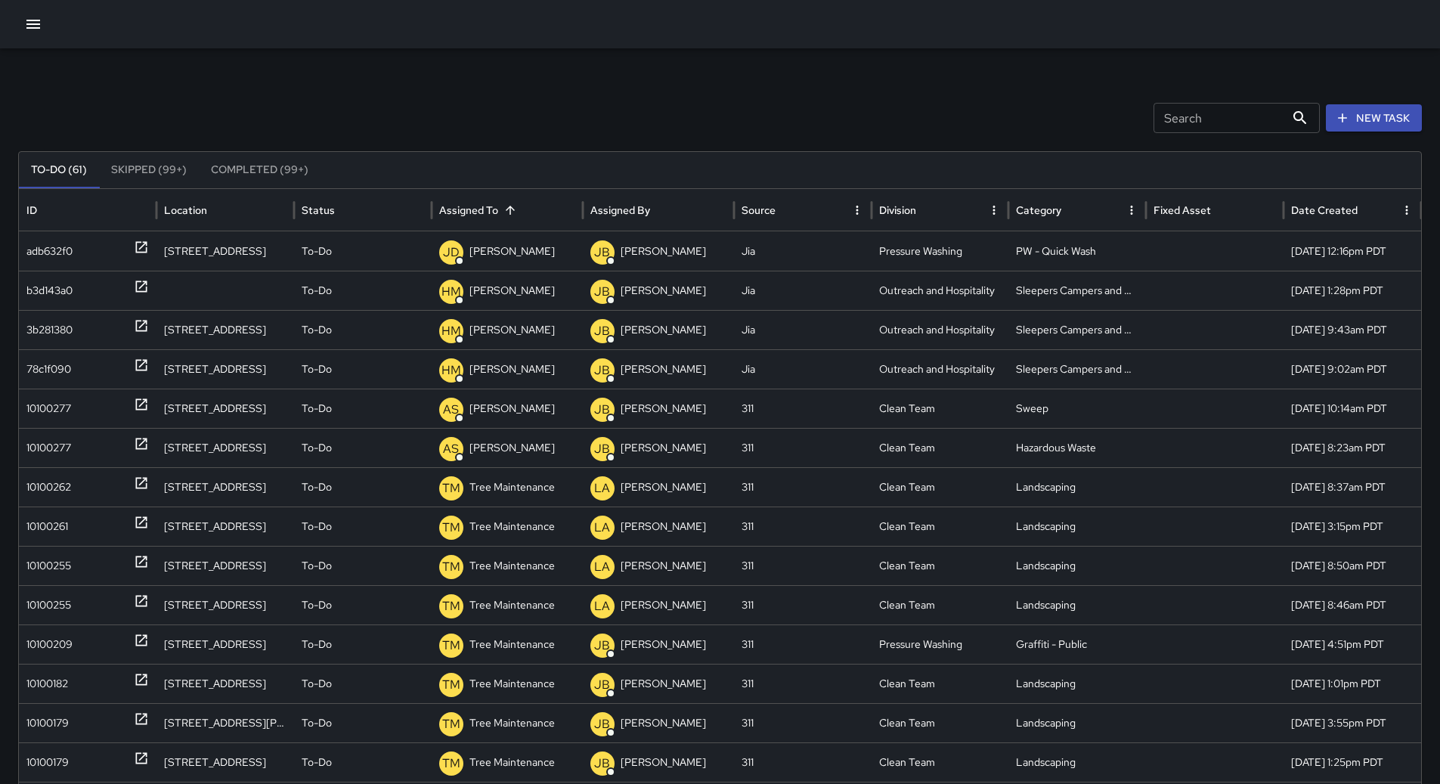
drag, startPoint x: 23, startPoint y: 28, endPoint x: 48, endPoint y: 43, distance: 29.2
click at [26, 28] on button "button" at bounding box center [33, 24] width 30 height 30
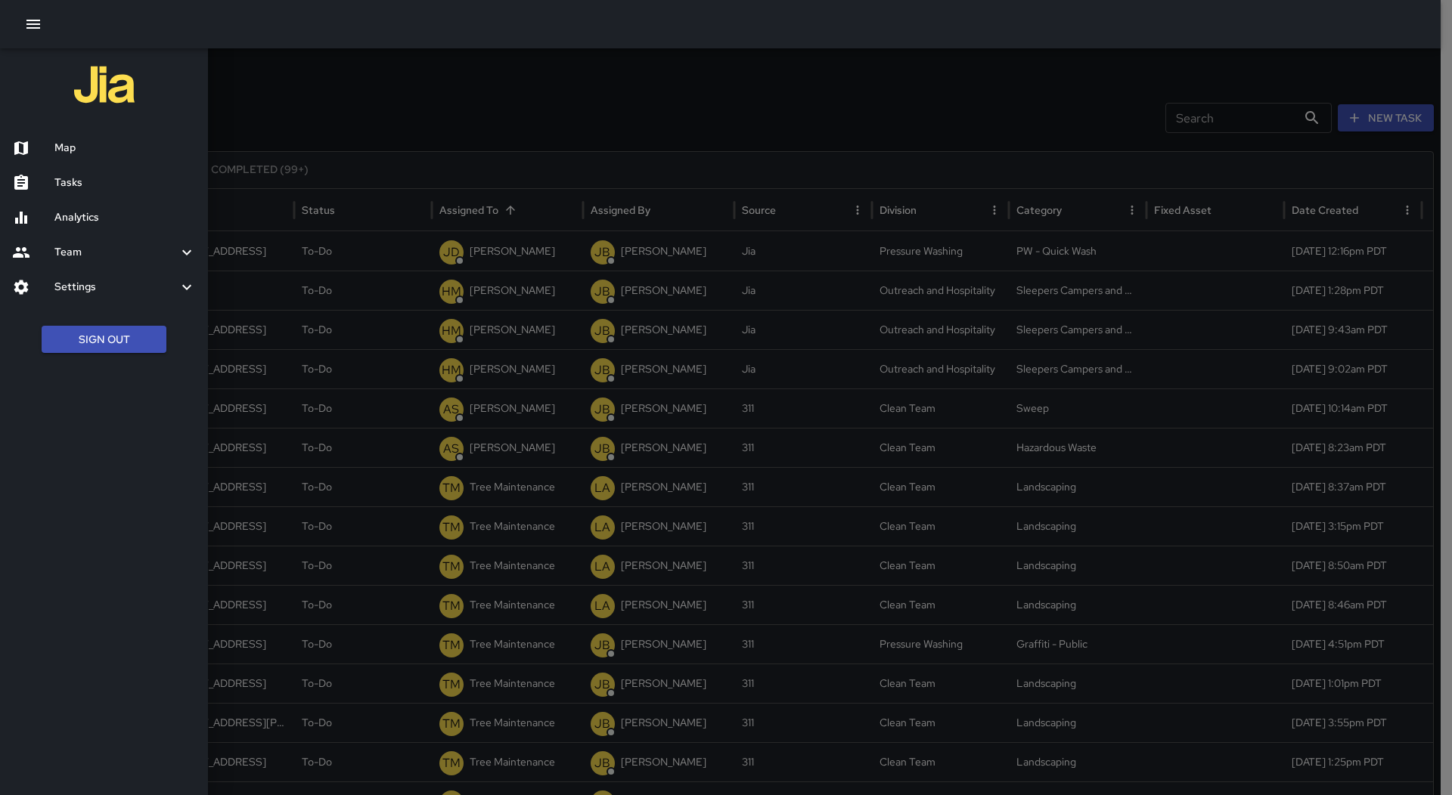
click at [92, 139] on div "Map" at bounding box center [104, 148] width 208 height 35
